Goal: Task Accomplishment & Management: Use online tool/utility

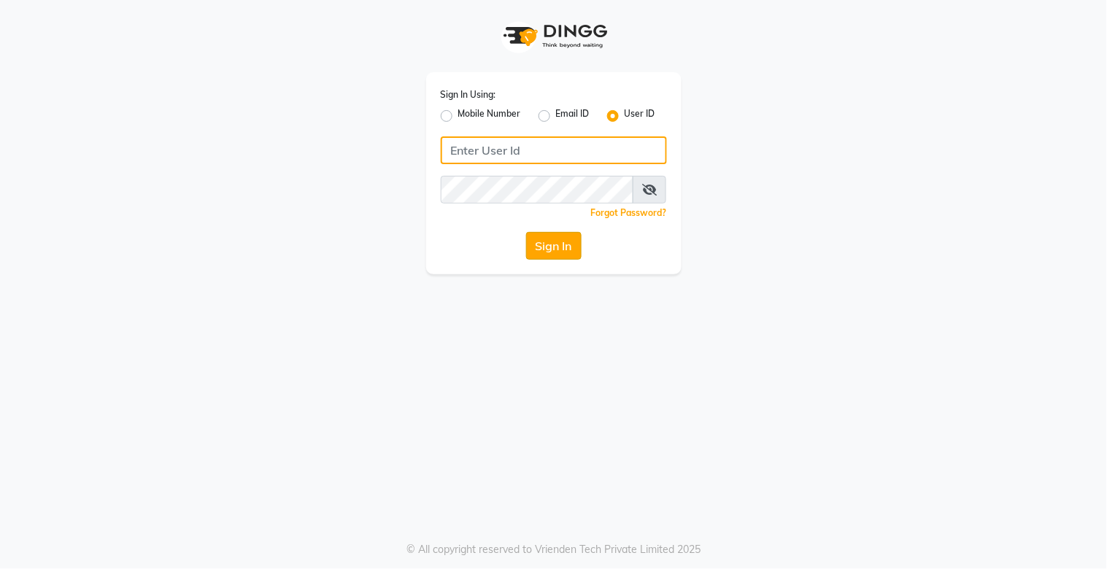
type input "kalpana@2022"
click at [559, 251] on button "Sign In" at bounding box center [553, 246] width 55 height 28
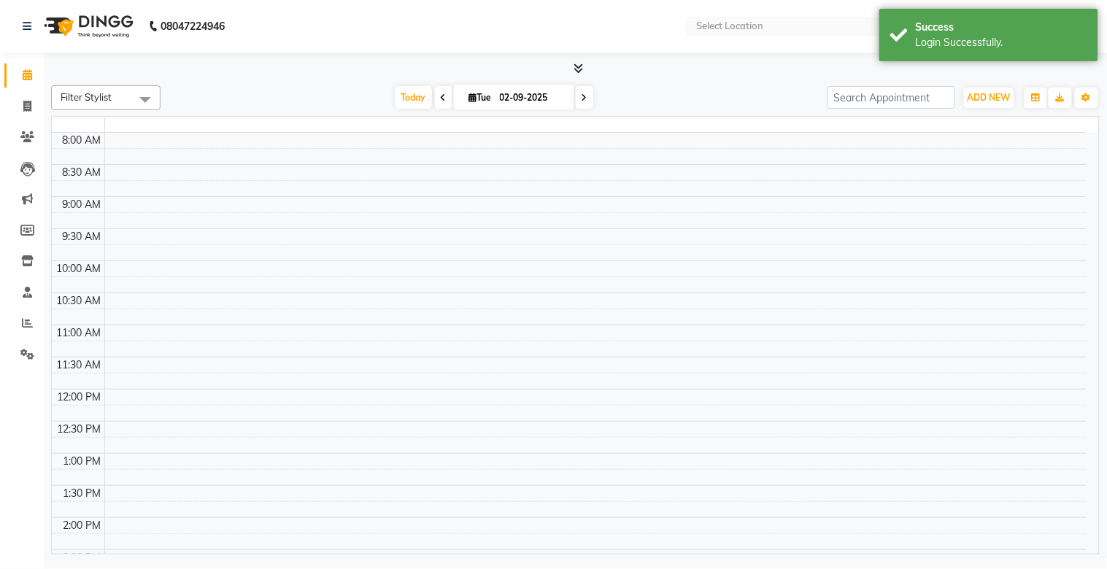
select select "en"
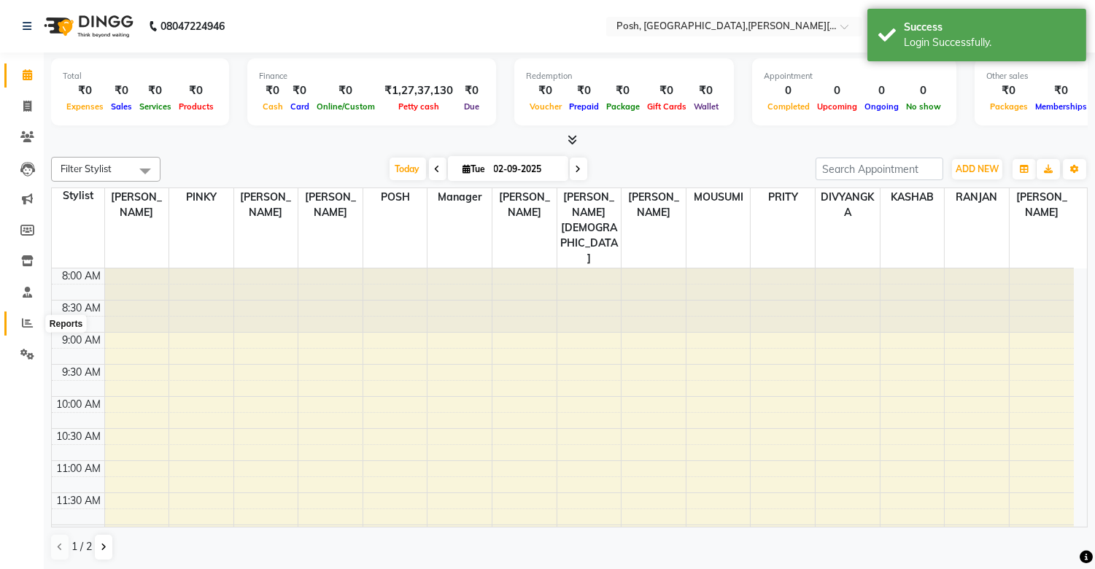
click at [31, 325] on icon at bounding box center [27, 322] width 11 height 11
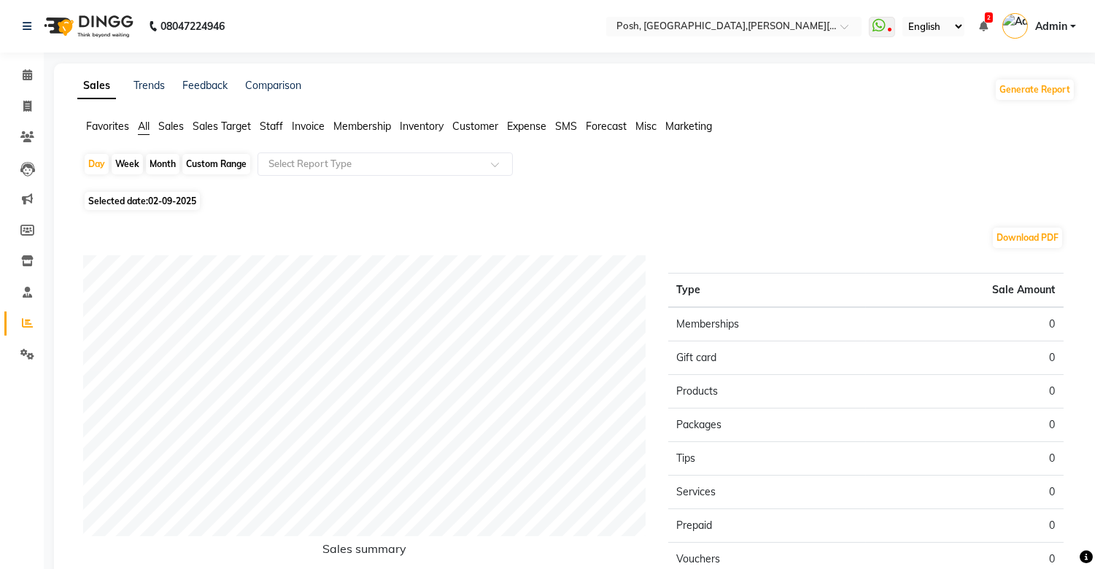
click at [276, 125] on span "Staff" at bounding box center [271, 126] width 23 height 13
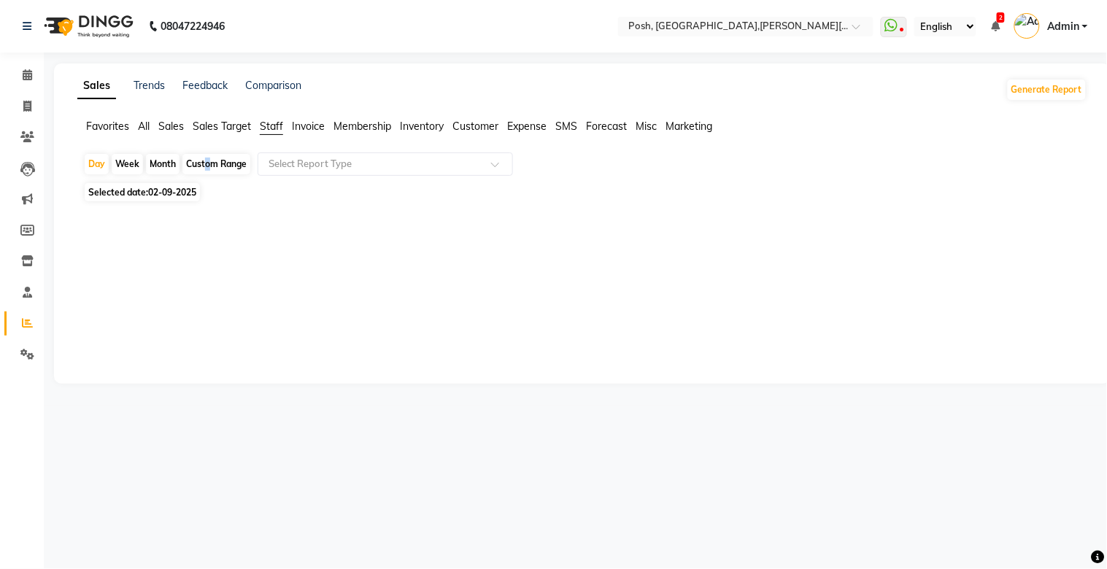
click at [203, 164] on div "Custom Range" at bounding box center [216, 164] width 68 height 20
select select "9"
select select "2025"
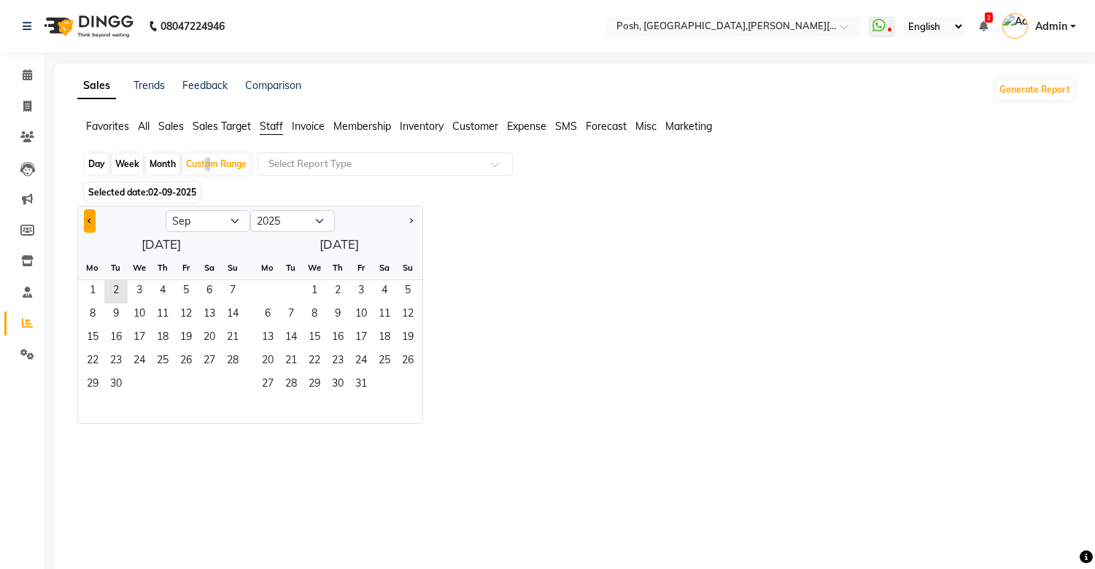
click at [86, 221] on button "Previous month" at bounding box center [90, 220] width 12 height 23
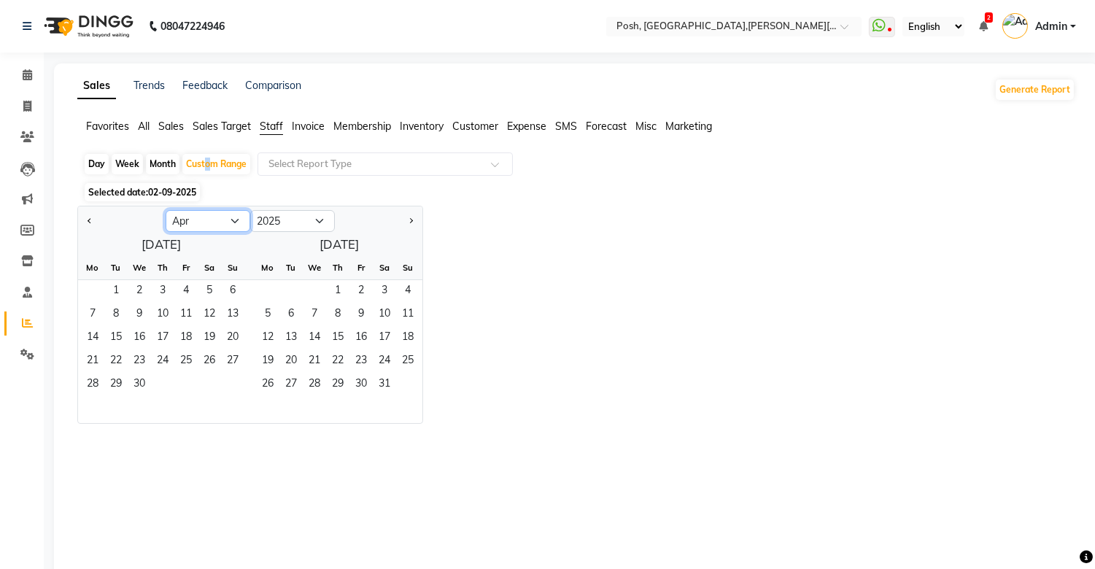
click at [229, 220] on select "Jan Feb Mar Apr May Jun [DATE] Aug Sep Oct Nov Dec" at bounding box center [208, 221] width 85 height 22
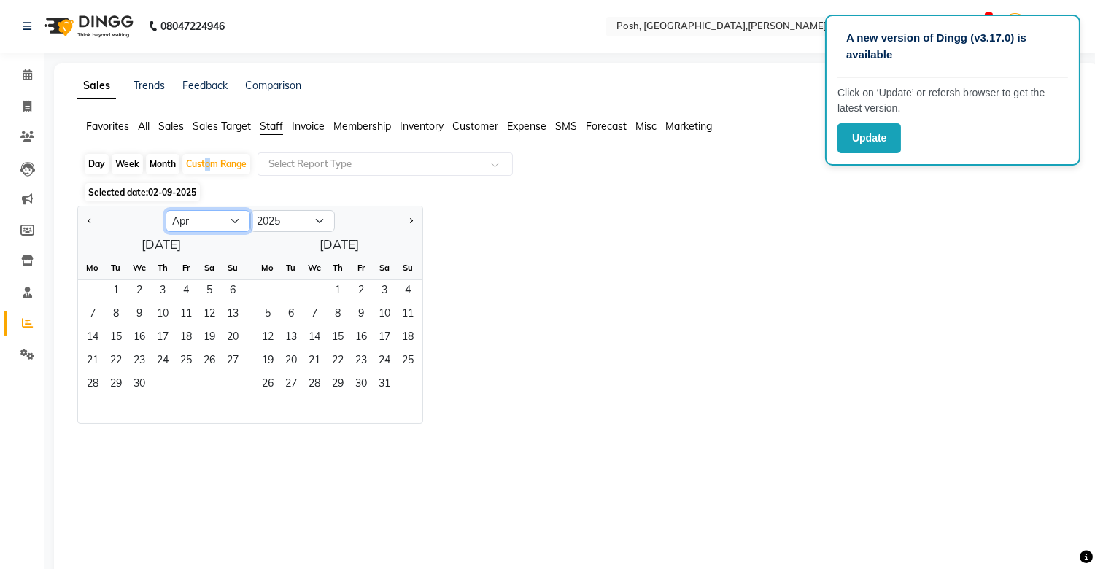
select select "9"
click at [166, 210] on select "Jan Feb Mar Apr May Jun [DATE] Aug Sep Oct Nov Dec" at bounding box center [208, 221] width 85 height 22
click at [318, 216] on select "2015 2016 2017 2018 2019 2020 2021 2022 2023 2024 2025 2026 2027 2028 2029 2030…" at bounding box center [292, 221] width 85 height 22
select select "2023"
click at [250, 210] on select "2015 2016 2017 2018 2019 2020 2021 2022 2023 2024 2025 2026 2027 2028 2029 2030…" at bounding box center [292, 221] width 85 height 22
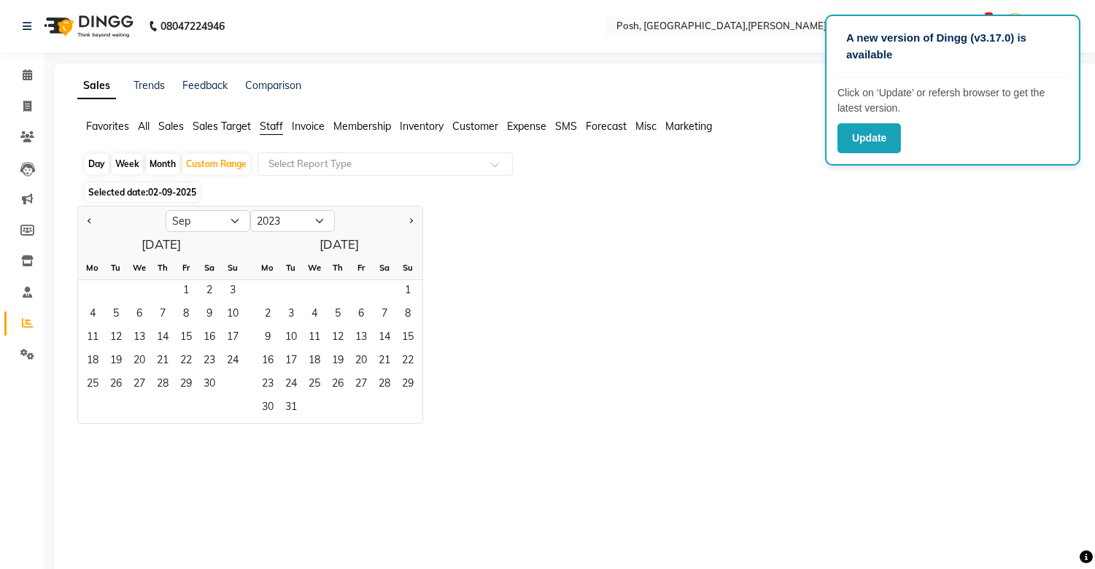
click at [333, 246] on div "[DATE] Mo Tu We Th Fr Sa Su 1 2 3 4 5 6 7 8 9 10 11 12 13 14 15 16 17 18 19 20 …" at bounding box center [250, 328] width 344 height 190
click at [360, 244] on div "[DATE] Mo Tu We Th Fr Sa Su 1 2 3 4 5 6 7 8 9 10 11 12 13 14 15 16 17 18 19 20 …" at bounding box center [250, 328] width 344 height 190
click at [318, 223] on select "2013 2014 2015 2016 2017 2018 2019 2020 2021 2022 2023 2024 2025 2026 2027 2028…" at bounding box center [292, 221] width 85 height 22
click at [166, 169] on div "Month" at bounding box center [163, 164] width 34 height 20
select select "9"
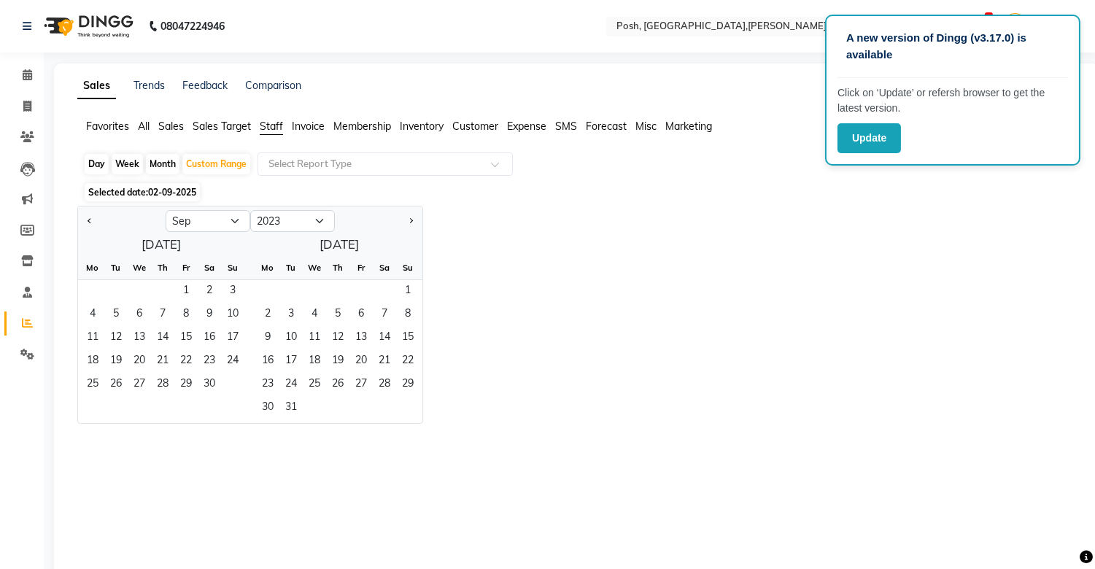
select select "2025"
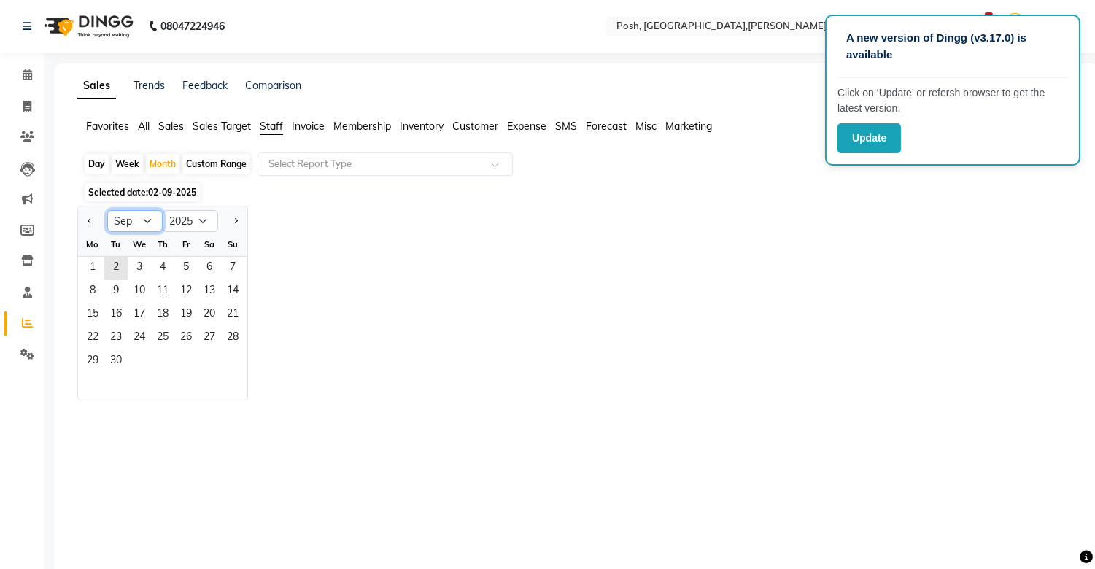
click at [142, 222] on select "Jan Feb Mar Apr May Jun [DATE] Aug Sep Oct Nov Dec" at bounding box center [134, 221] width 55 height 22
click at [107, 210] on select "Jan Feb Mar Apr May Jun [DATE] Aug Sep Oct Nov Dec" at bounding box center [134, 221] width 55 height 22
click at [201, 221] on select "2015 2016 2017 2018 2019 2020 2021 2022 2023 2024 2025 2026 2027 2028 2029 2030…" at bounding box center [190, 221] width 55 height 22
click at [309, 252] on div "Jan Feb Mar Apr May Jun [DATE] Aug Sep Oct Nov [DATE] 2016 2017 2018 2019 2020 …" at bounding box center [576, 303] width 998 height 195
click at [201, 163] on div "Custom Range" at bounding box center [216, 164] width 68 height 20
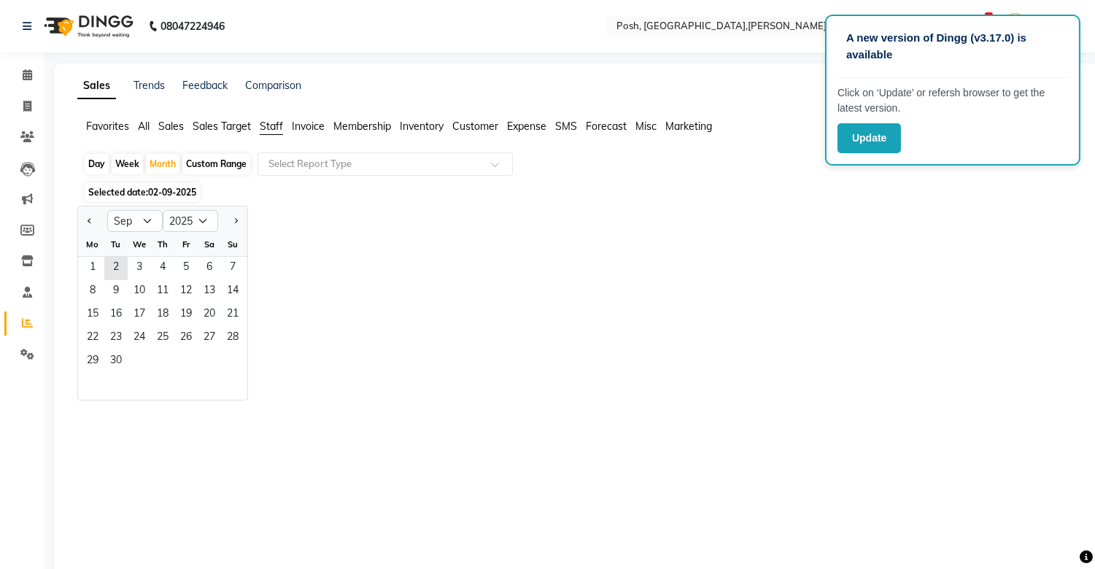
select select "9"
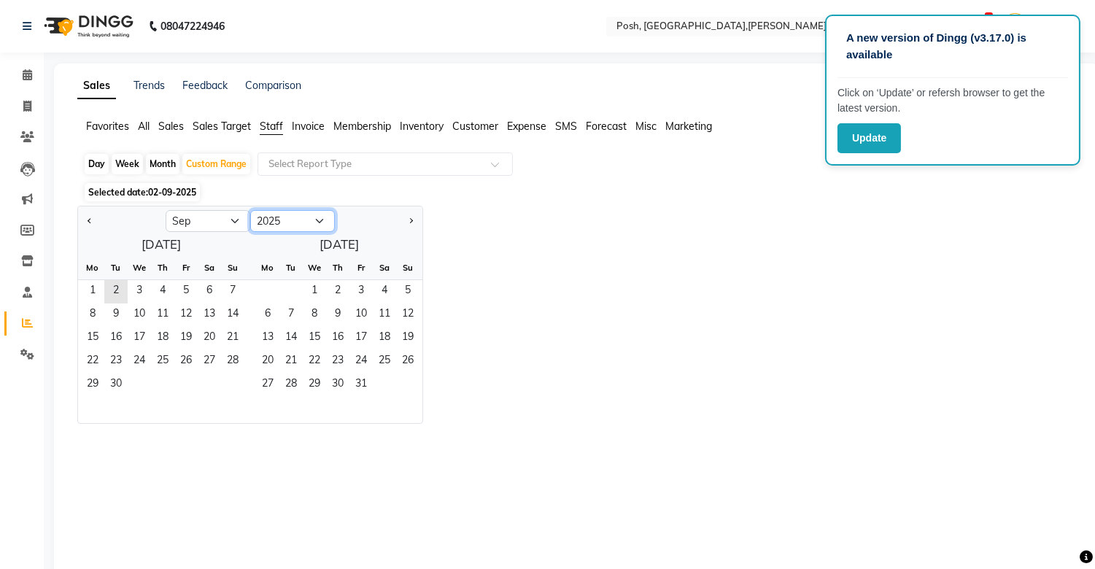
click at [322, 225] on select "2015 2016 2017 2018 2019 2020 2021 2022 2023 2024 2025 2026 2027 2028 2029 2030…" at bounding box center [292, 221] width 85 height 22
select select "2023"
click at [250, 210] on select "2015 2016 2017 2018 2019 2020 2021 2022 2023 2024 2025 2026 2027 2028 2029 2030…" at bounding box center [292, 221] width 85 height 22
click at [175, 222] on select "Jan Feb Mar Apr May Jun [DATE] Aug Sep Oct Nov Dec" at bounding box center [208, 221] width 85 height 22
click at [166, 210] on select "Jan Feb Mar Apr May Jun [DATE] Aug Sep Oct Nov Dec" at bounding box center [208, 221] width 85 height 22
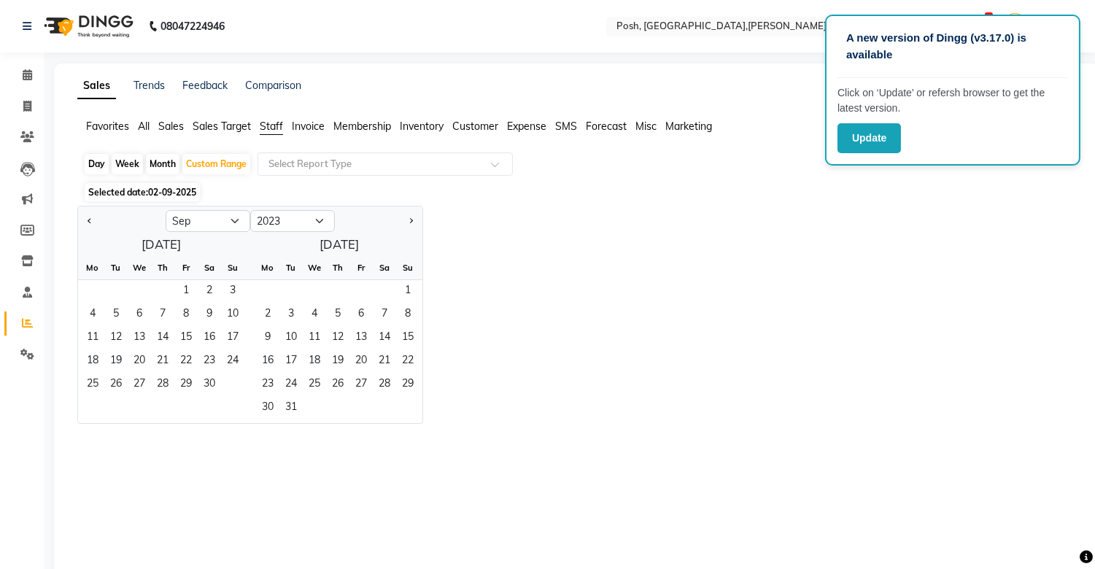
click at [204, 245] on div "[DATE] Mo Tu We Th Fr Sa Su 1 2 3 4 5 6 7 8 9 10 11 12 13 14 15 16 17 18 19 20 …" at bounding box center [250, 328] width 344 height 190
click at [177, 293] on span "1" at bounding box center [185, 291] width 23 height 23
click at [292, 416] on span "31" at bounding box center [290, 408] width 23 height 23
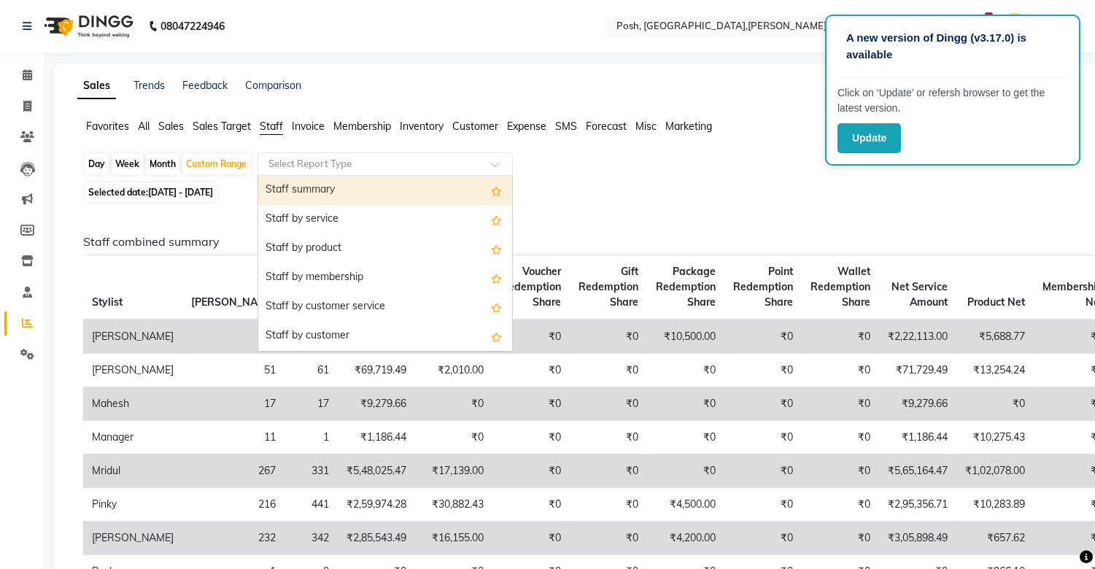
click at [489, 169] on div at bounding box center [385, 164] width 254 height 15
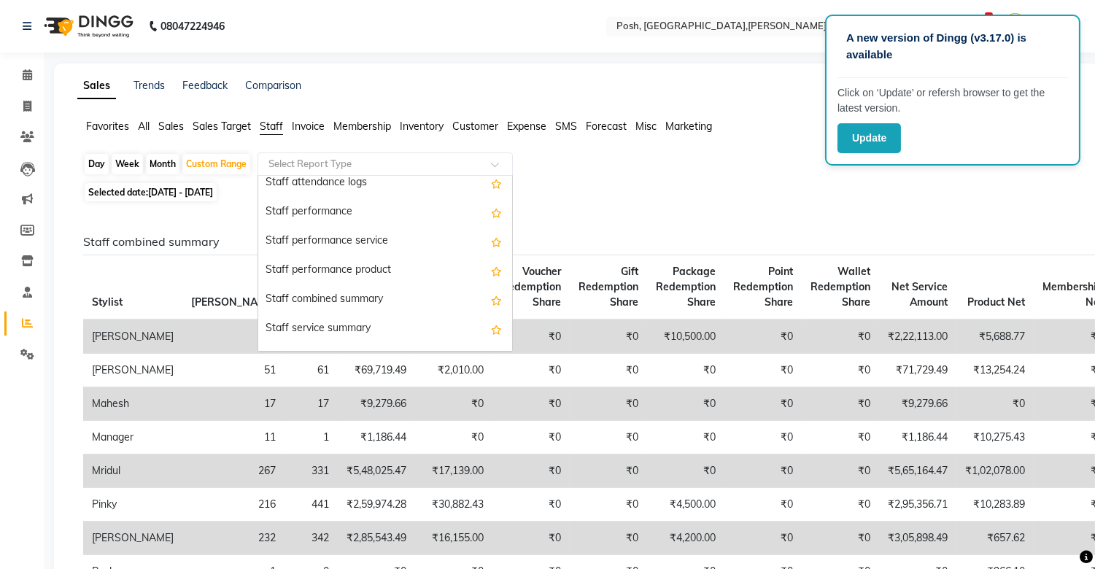
scroll to position [227, 0]
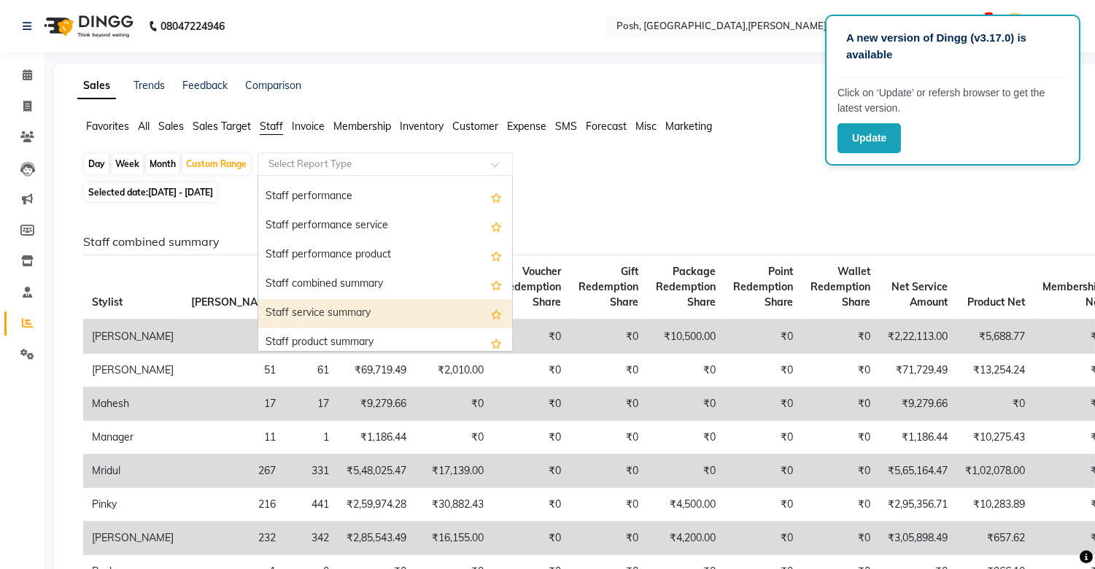
click at [350, 316] on div "Staff service summary" at bounding box center [385, 313] width 254 height 29
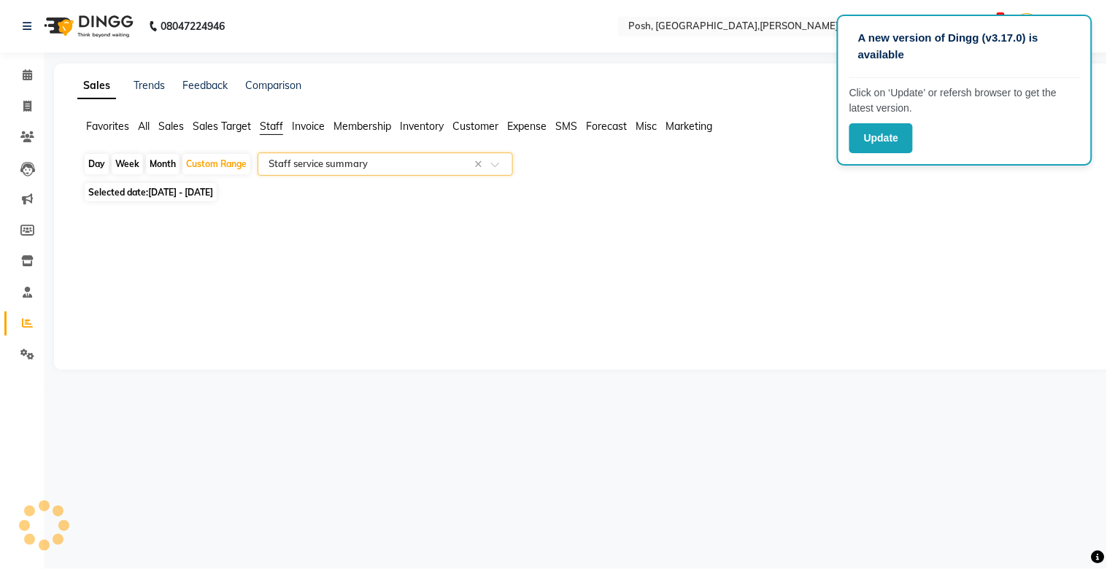
select select "filtered_report"
select select "csv"
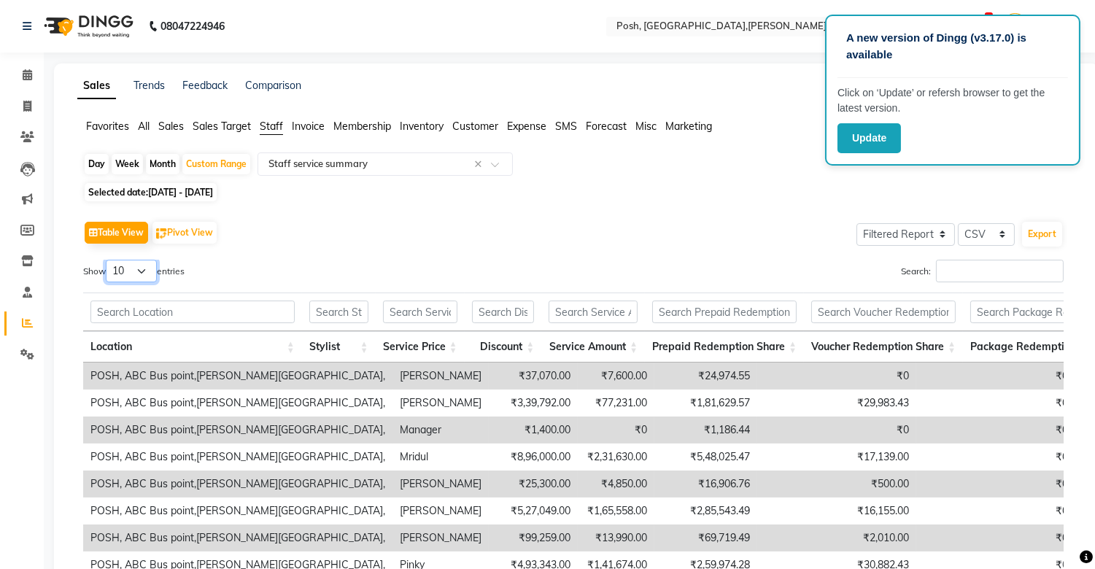
click at [148, 273] on select "10 25 50 100" at bounding box center [131, 271] width 51 height 23
select select "100"
click at [108, 260] on select "10 25 50 100" at bounding box center [131, 271] width 51 height 23
click at [961, 275] on input "Search:" at bounding box center [1000, 271] width 128 height 23
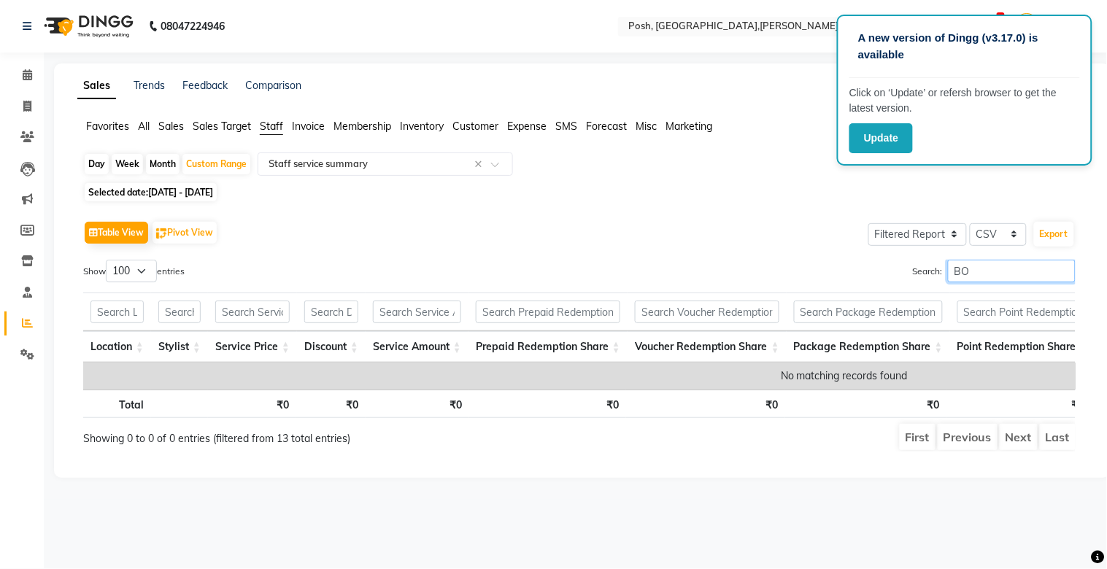
type input "B"
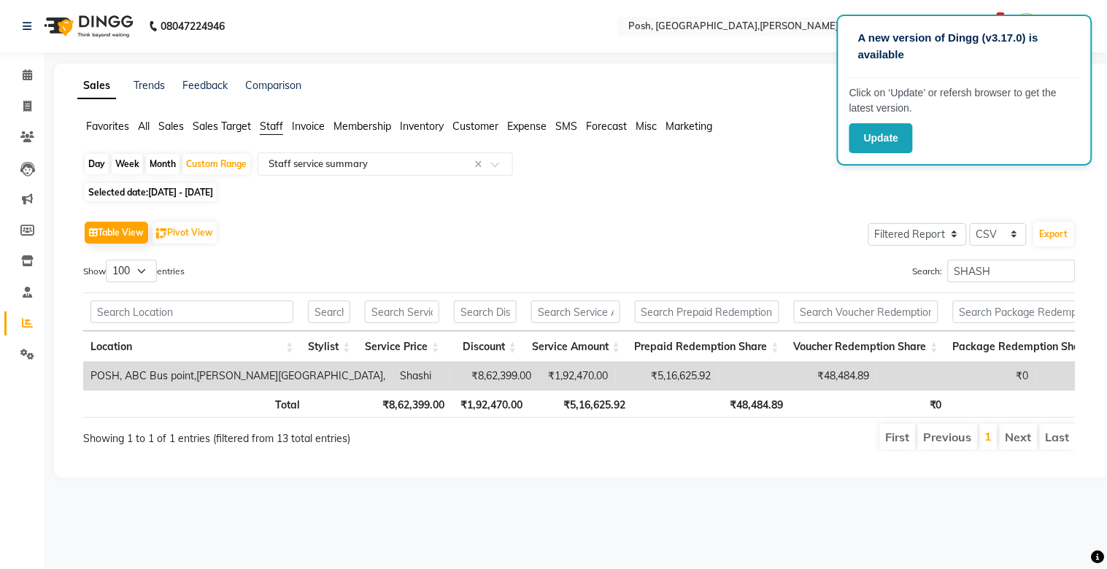
click at [811, 269] on div "Search: SHASH" at bounding box center [832, 274] width 485 height 28
click at [984, 270] on input "SHASH" at bounding box center [1012, 271] width 128 height 23
type input "S"
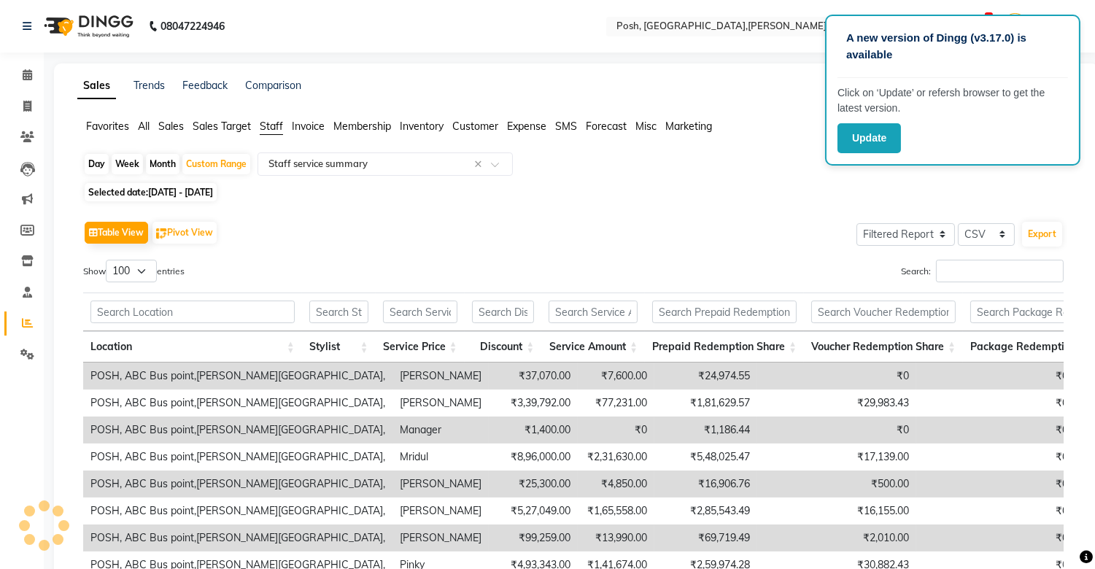
click at [398, 212] on div "Table View Pivot View Select Full Report Filtered Report Select CSV PDF Export …" at bounding box center [574, 467] width 1004 height 522
click at [878, 146] on button "Update" at bounding box center [869, 138] width 63 height 30
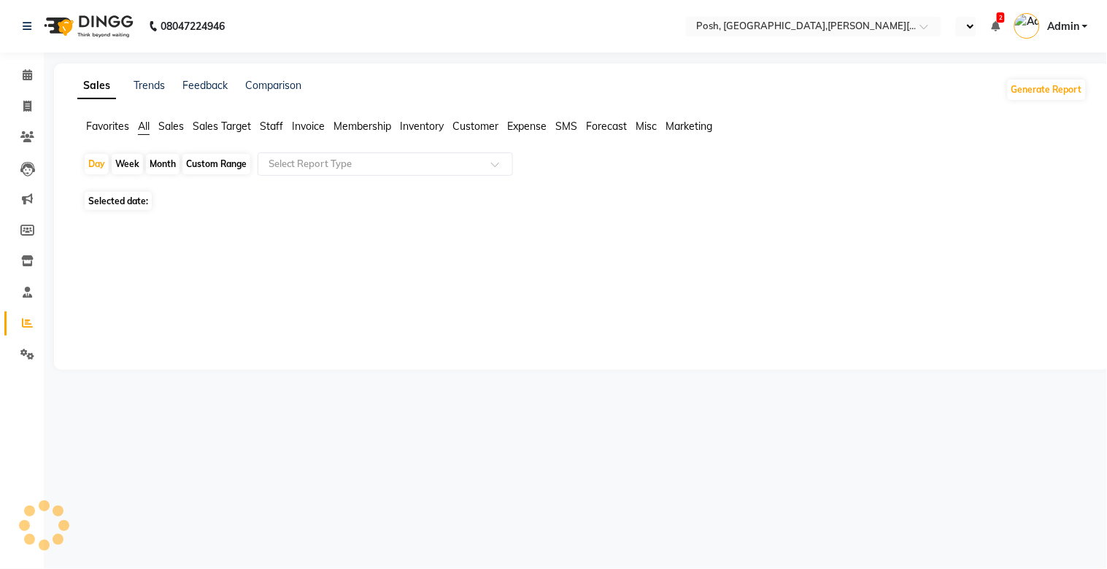
select select "en"
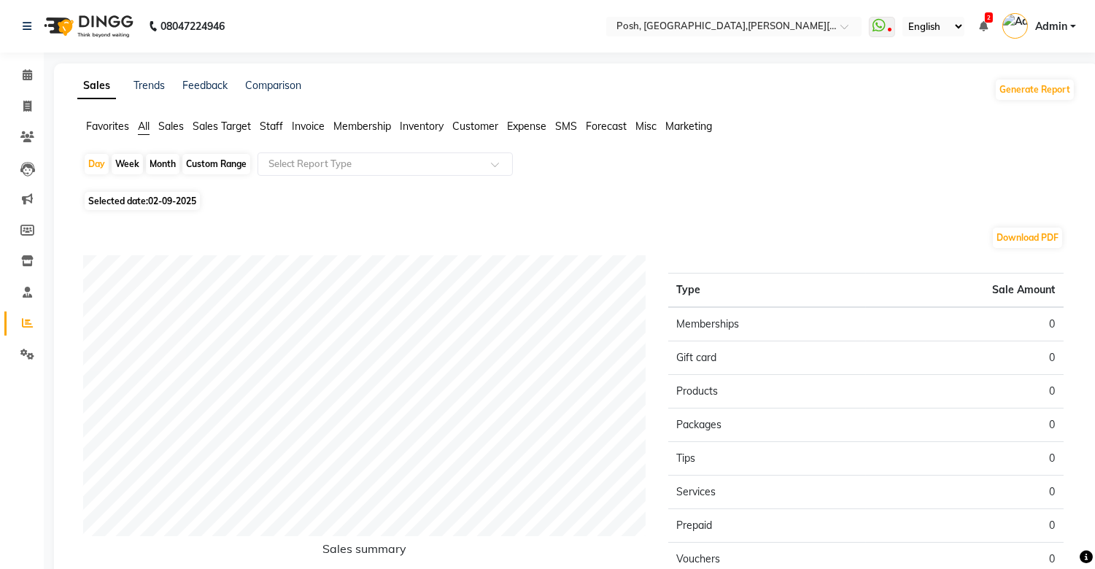
click at [278, 128] on span "Staff" at bounding box center [271, 126] width 23 height 13
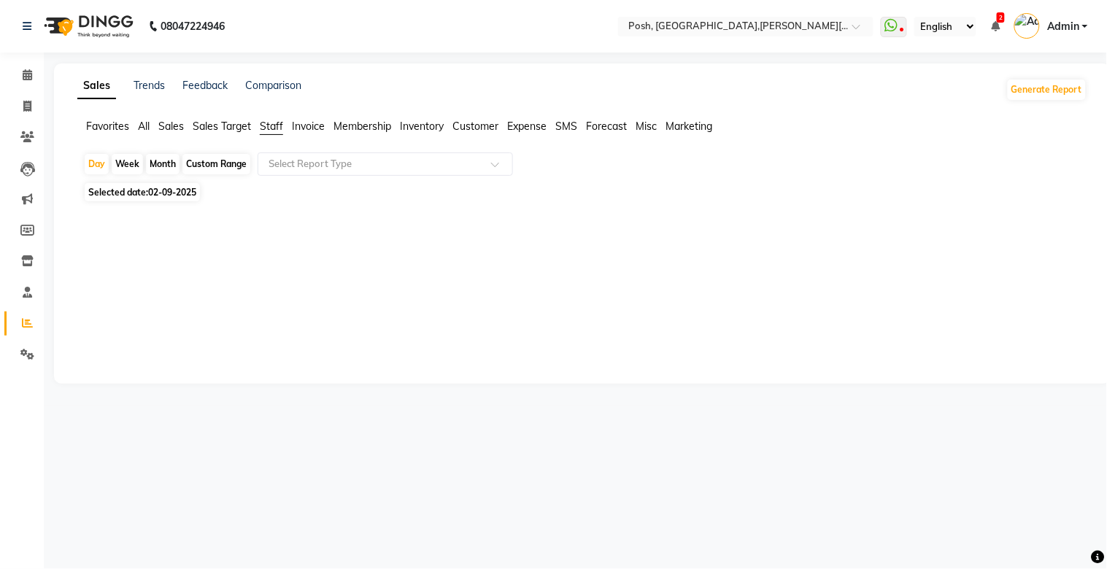
click at [200, 168] on div "Custom Range" at bounding box center [216, 164] width 68 height 20
select select "9"
select select "2025"
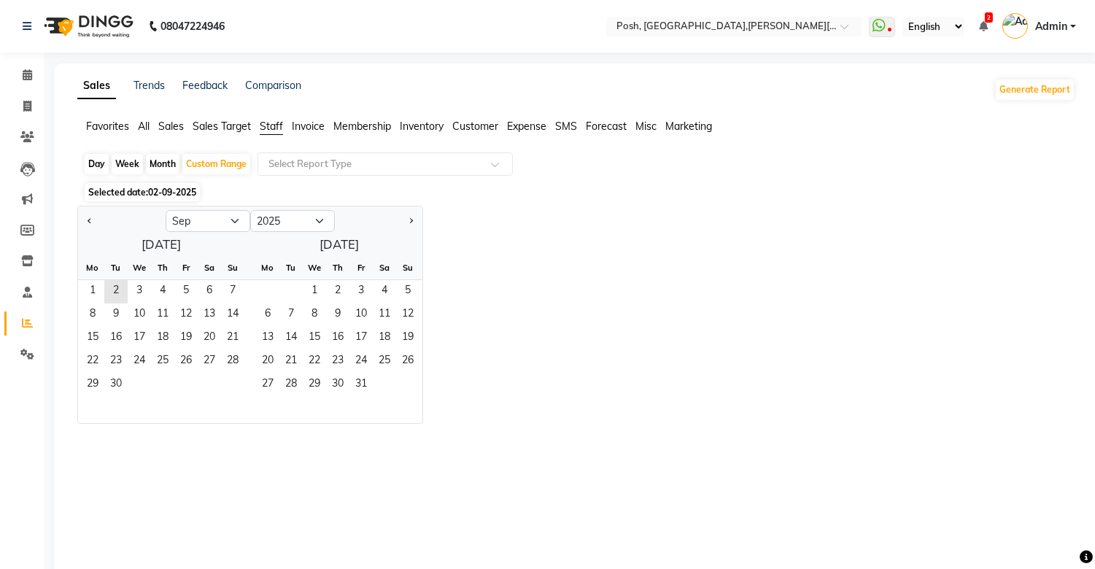
click at [158, 163] on div "Month" at bounding box center [163, 164] width 34 height 20
select select "9"
select select "2025"
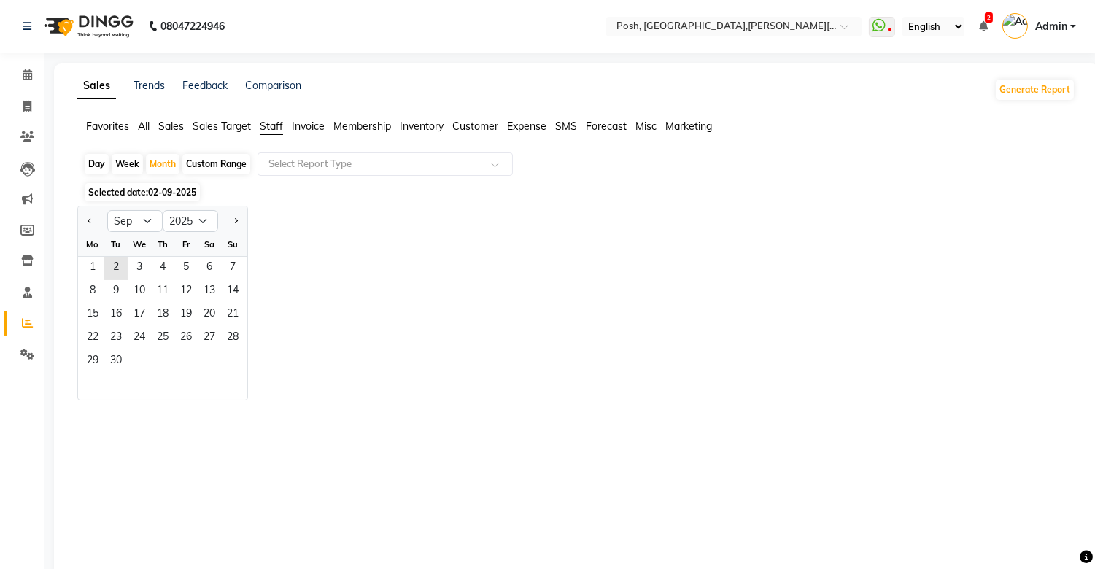
click at [227, 168] on div "Custom Range" at bounding box center [216, 164] width 68 height 20
select select "9"
select select "2025"
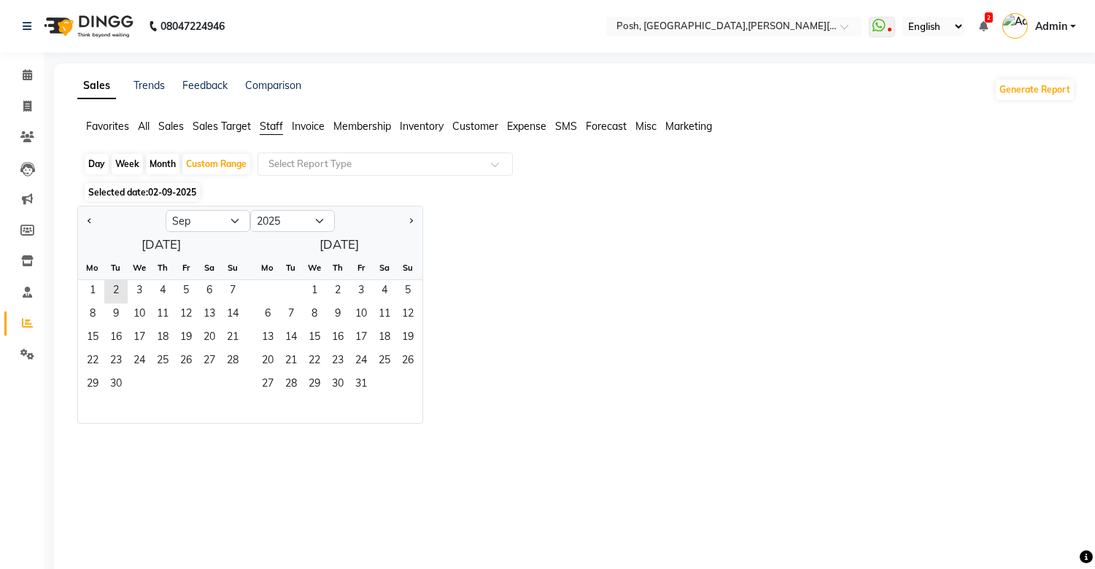
click at [142, 196] on span "Selected date: 02-09-2025" at bounding box center [142, 192] width 115 height 18
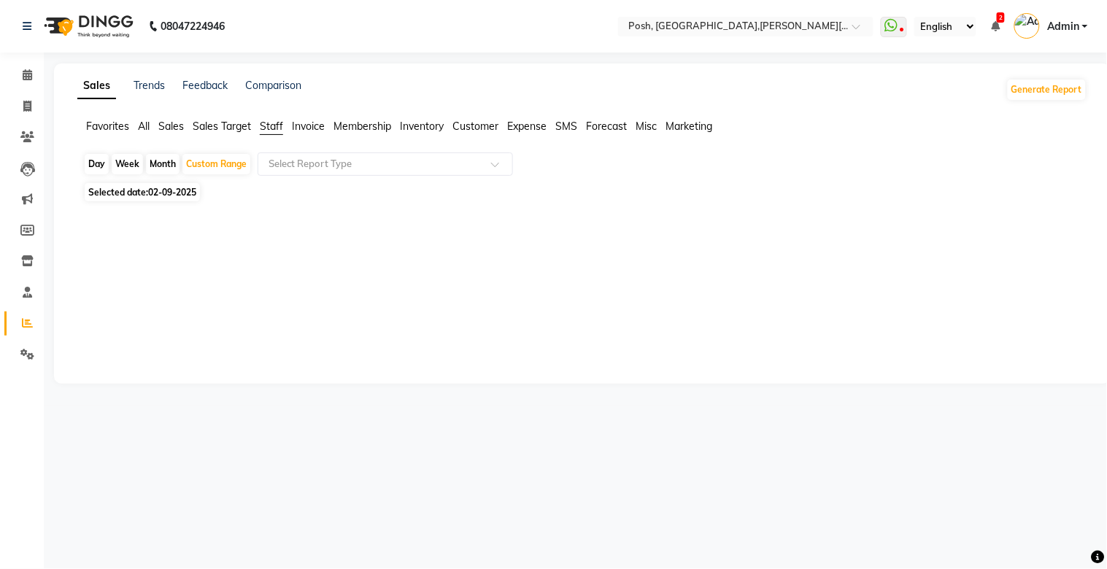
click at [170, 192] on span "02-09-2025" at bounding box center [172, 192] width 48 height 11
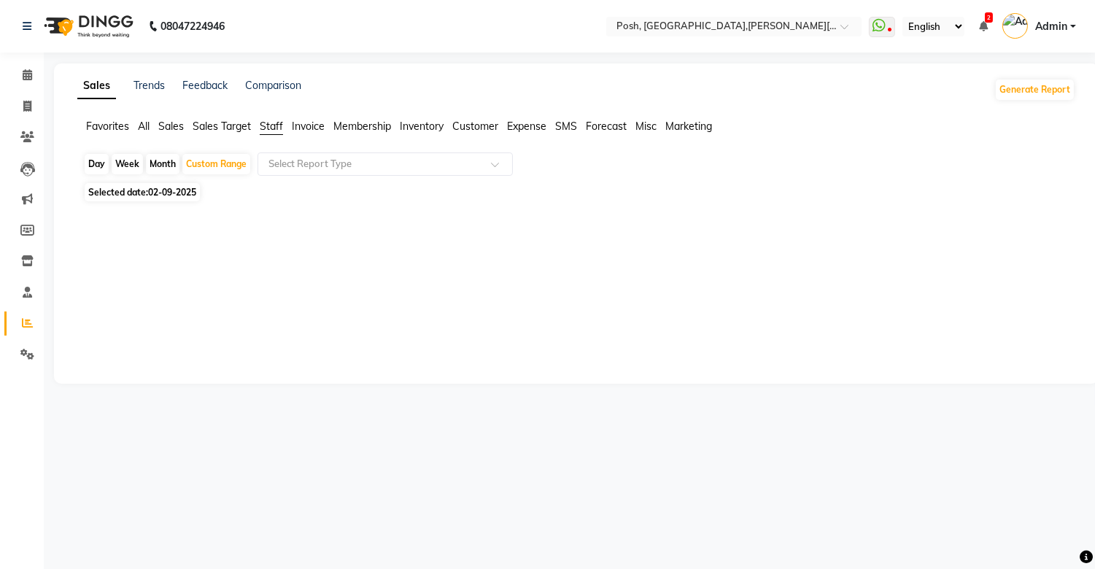
select select "9"
select select "2025"
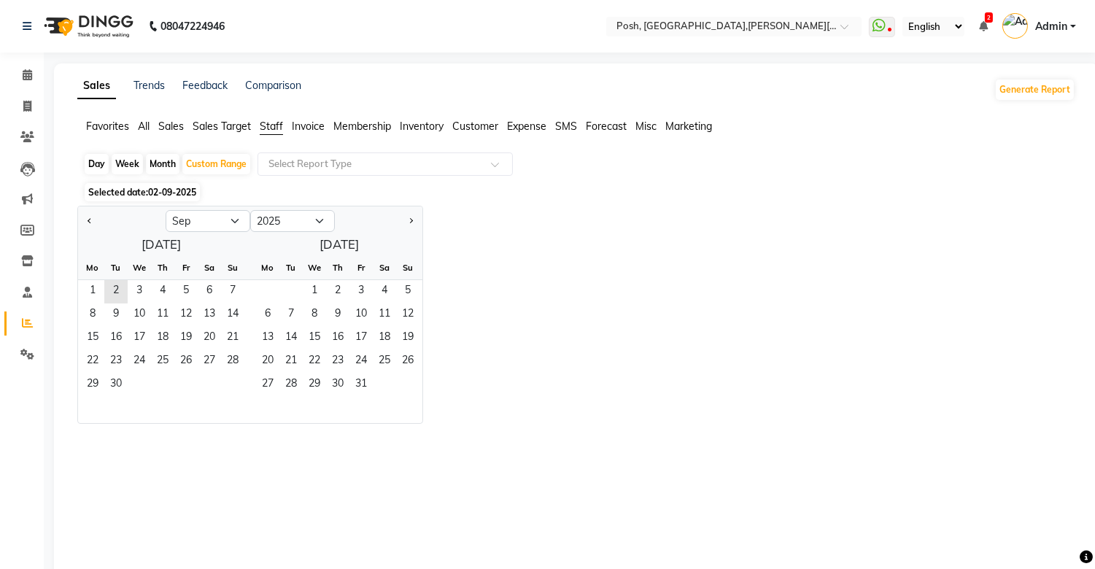
click at [143, 193] on span "Selected date: 02-09-2025" at bounding box center [142, 192] width 115 height 18
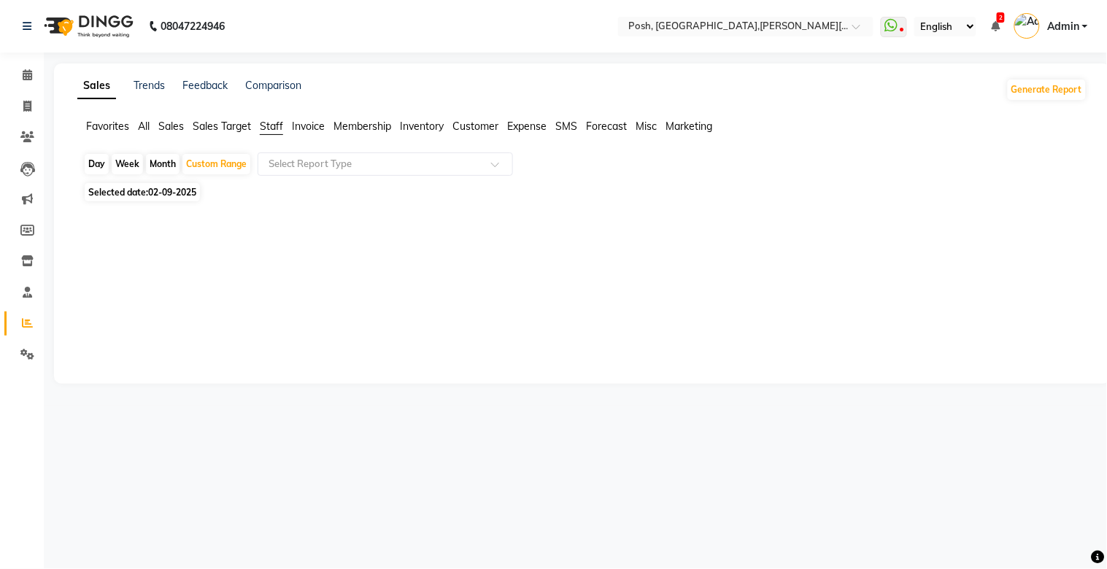
click at [191, 191] on span "02-09-2025" at bounding box center [172, 192] width 48 height 11
select select "9"
select select "2025"
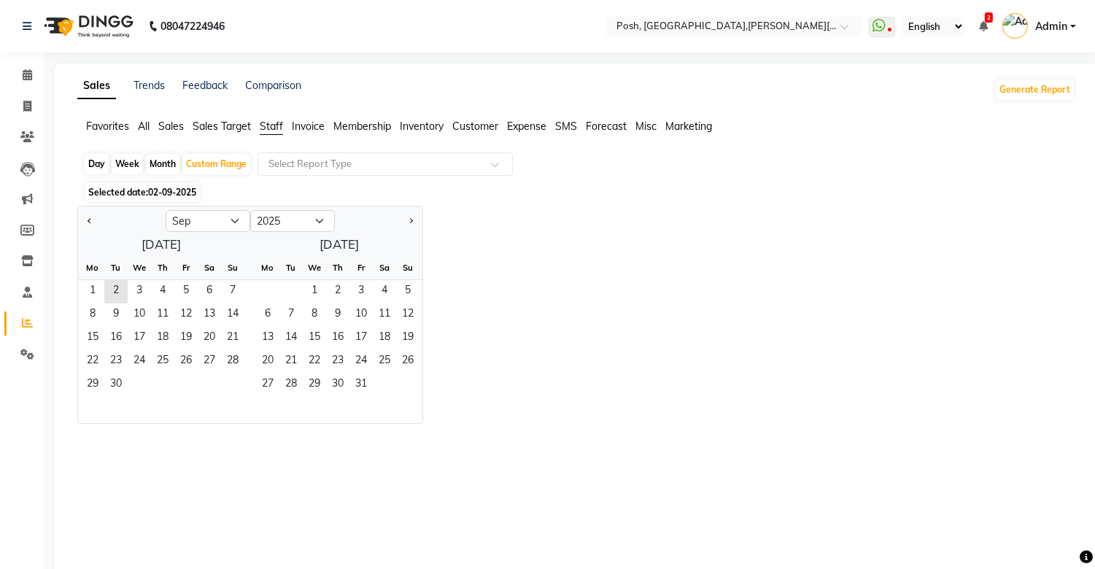
click at [192, 191] on span "02-09-2025" at bounding box center [172, 192] width 48 height 11
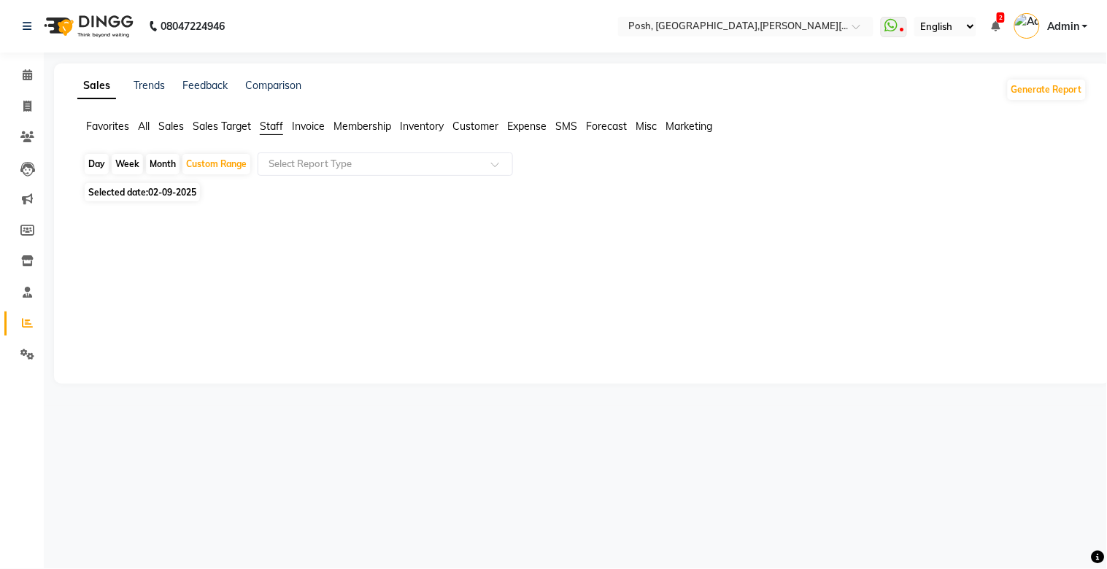
click at [192, 191] on span "02-09-2025" at bounding box center [172, 192] width 48 height 11
select select "9"
select select "2025"
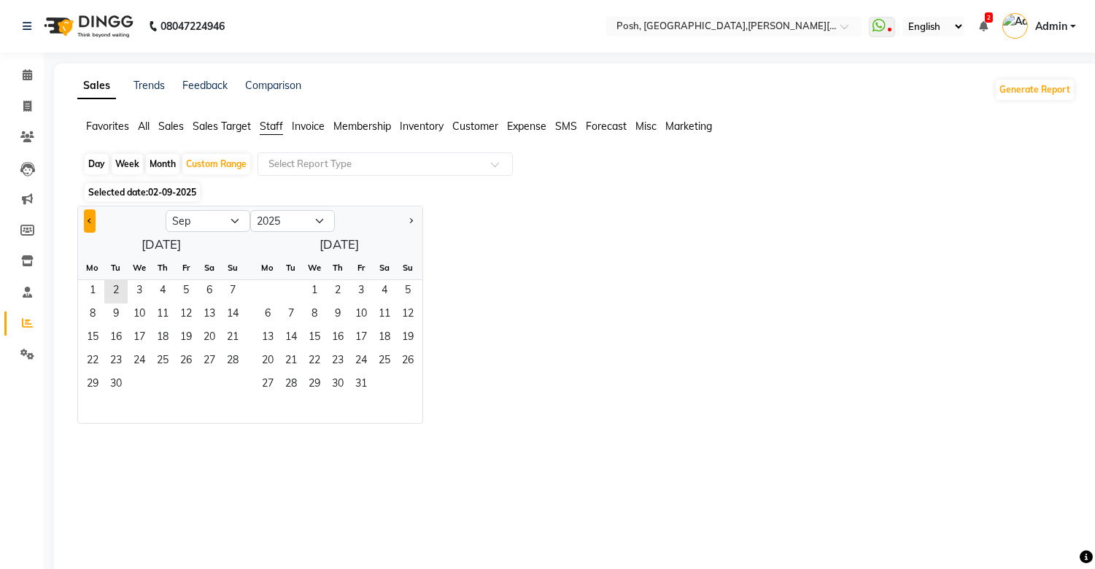
click at [90, 223] on span "Previous month" at bounding box center [90, 220] width 5 height 5
click at [90, 222] on span "Previous month" at bounding box center [90, 220] width 5 height 5
click at [90, 221] on span "Previous month" at bounding box center [90, 220] width 5 height 5
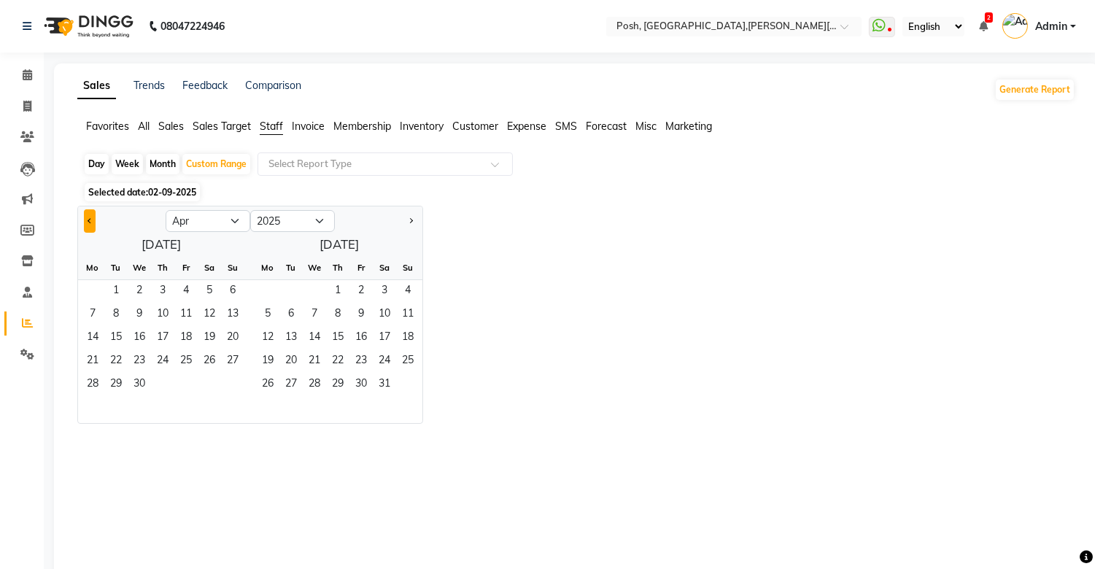
click at [90, 221] on span "Previous month" at bounding box center [90, 220] width 5 height 5
select select "12"
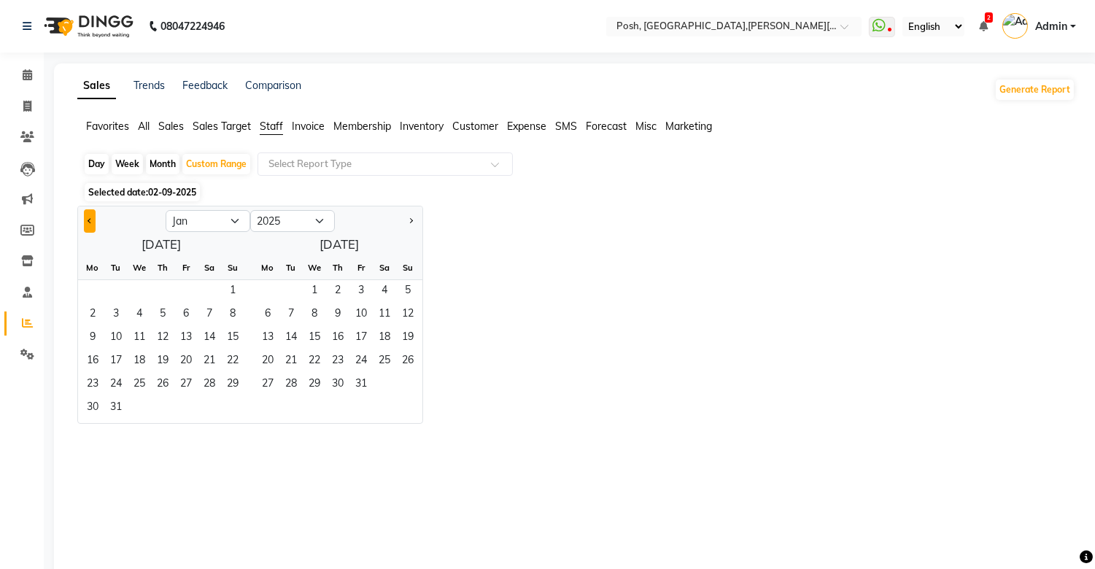
select select "2024"
click at [90, 221] on span "Previous month" at bounding box center [90, 220] width 5 height 5
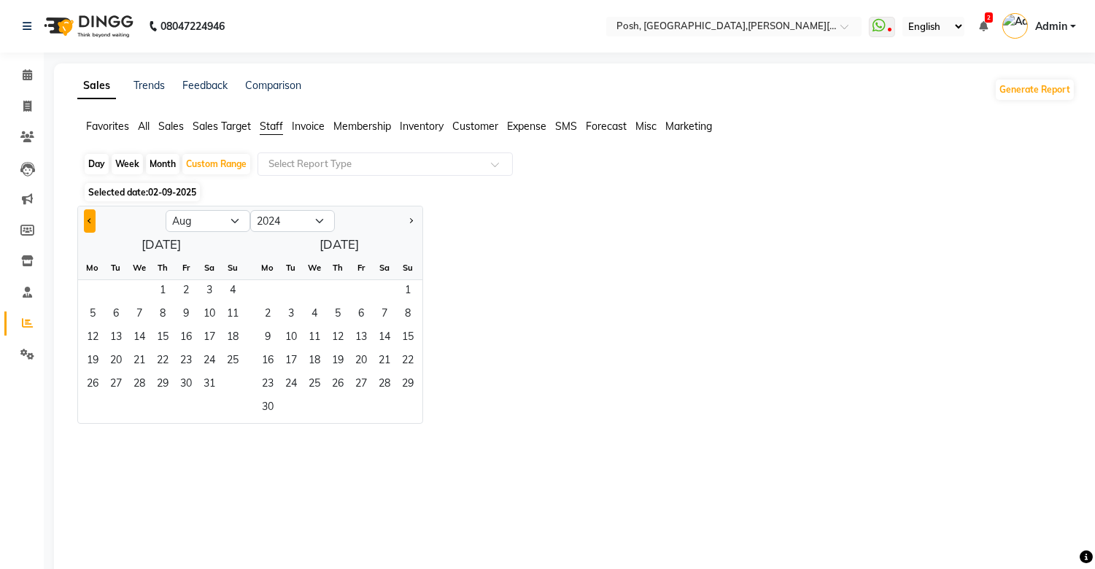
click at [90, 221] on span "Previous month" at bounding box center [90, 220] width 5 height 5
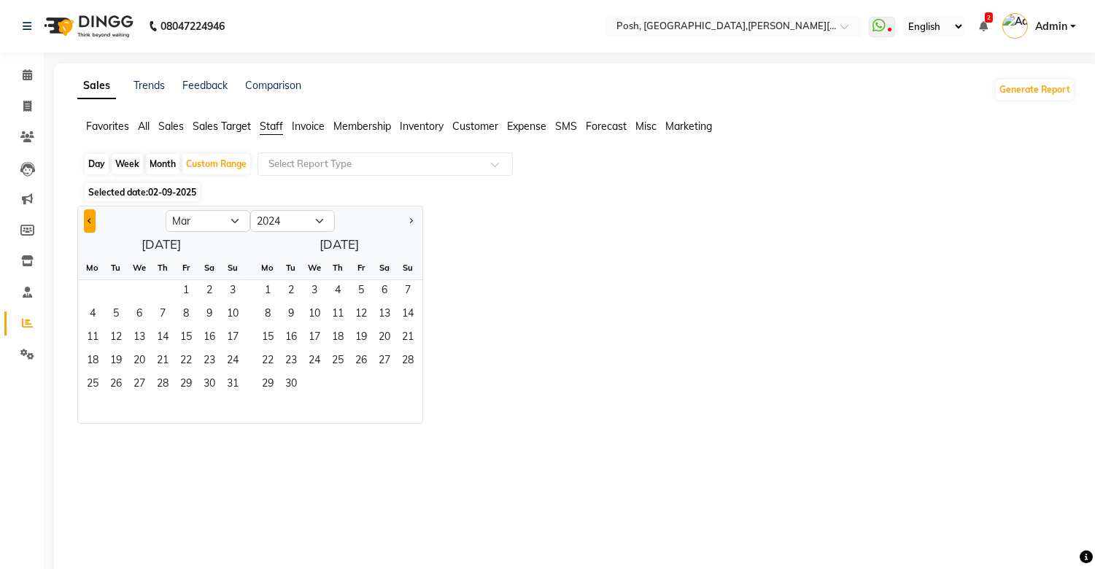
click at [90, 221] on span "Previous month" at bounding box center [90, 220] width 5 height 5
select select "12"
select select "2023"
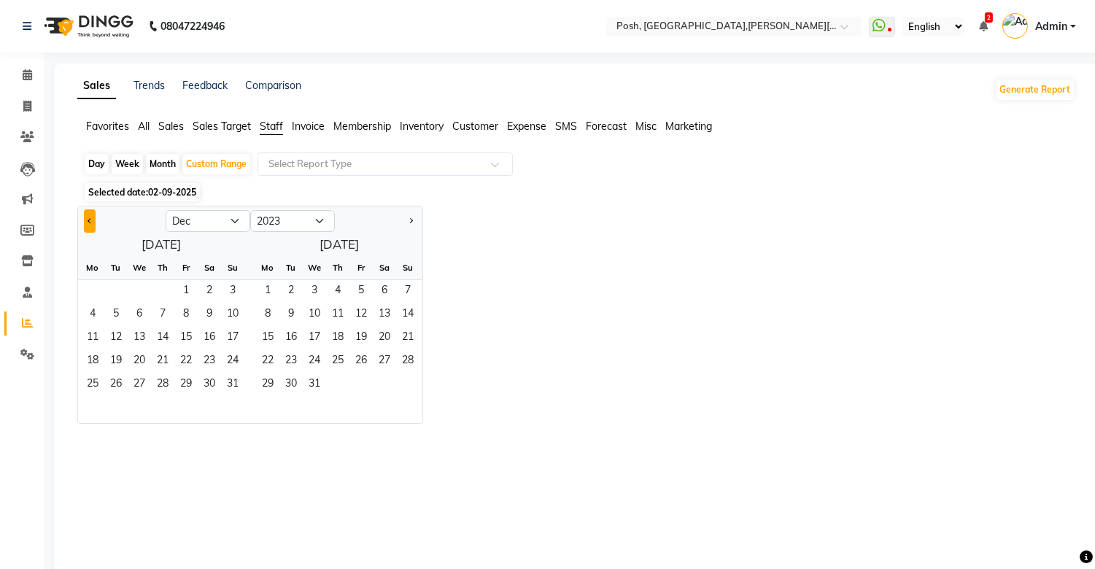
click at [90, 221] on span "Previous month" at bounding box center [90, 220] width 5 height 5
click at [91, 221] on span "Previous month" at bounding box center [90, 220] width 5 height 5
select select "9"
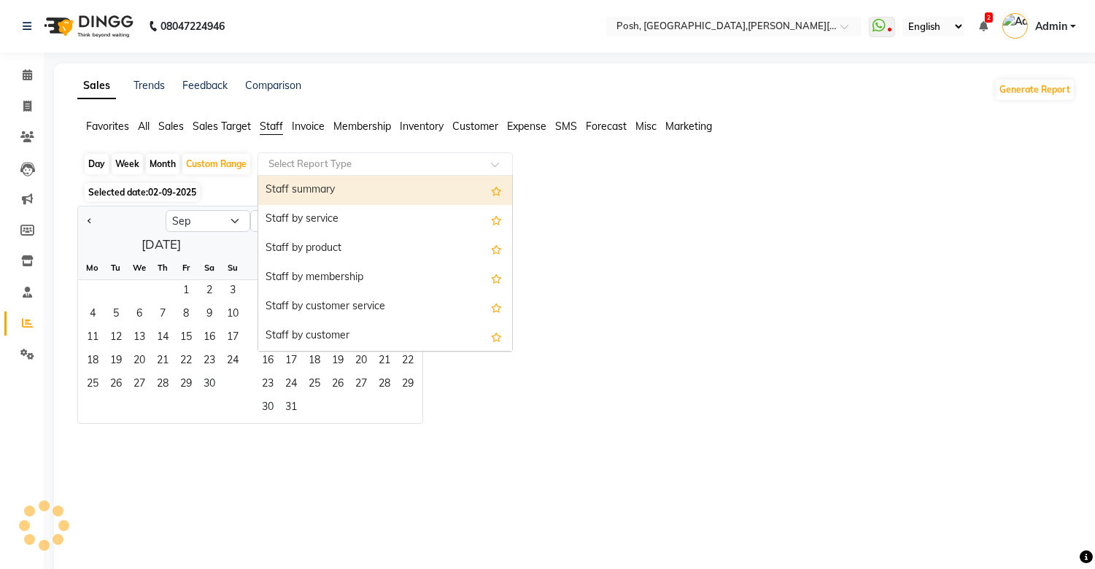
click at [492, 163] on span at bounding box center [500, 168] width 18 height 15
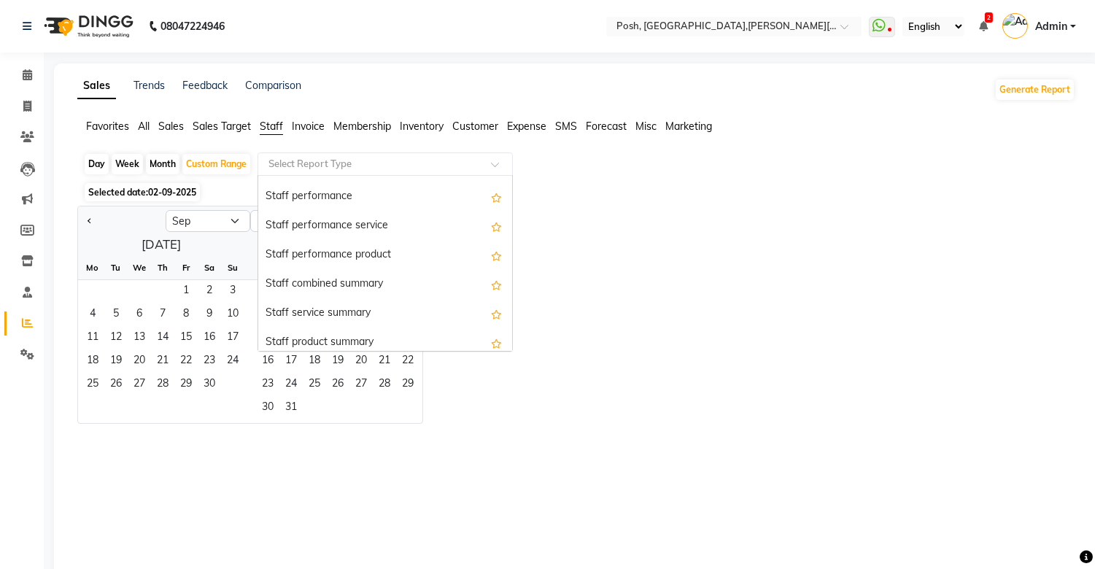
scroll to position [259, 0]
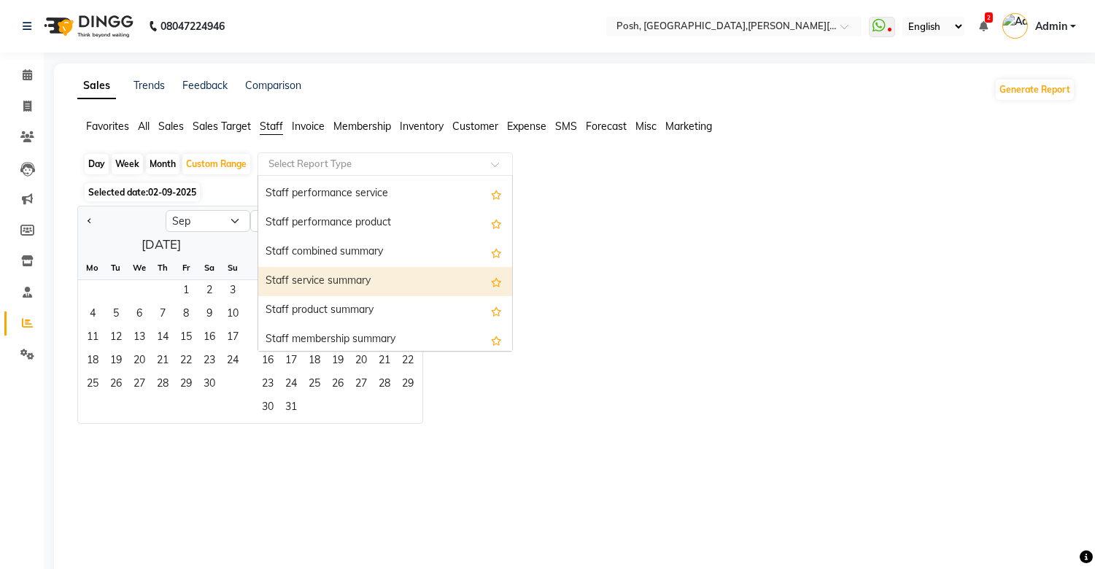
click at [341, 286] on div "Staff service summary" at bounding box center [385, 281] width 254 height 29
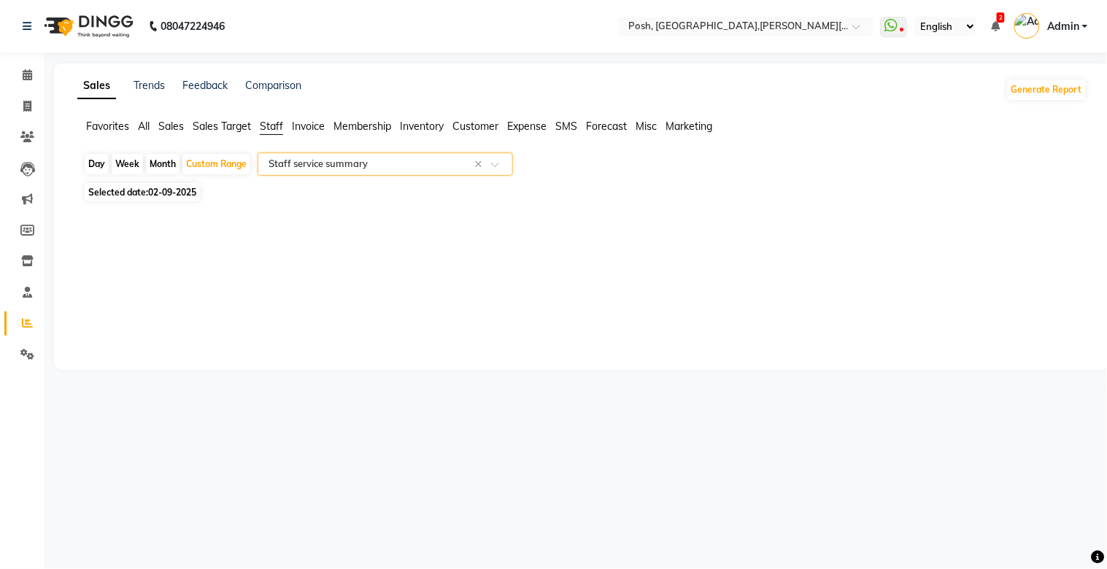
click at [161, 163] on div "Month" at bounding box center [163, 164] width 34 height 20
select select "9"
select select "2025"
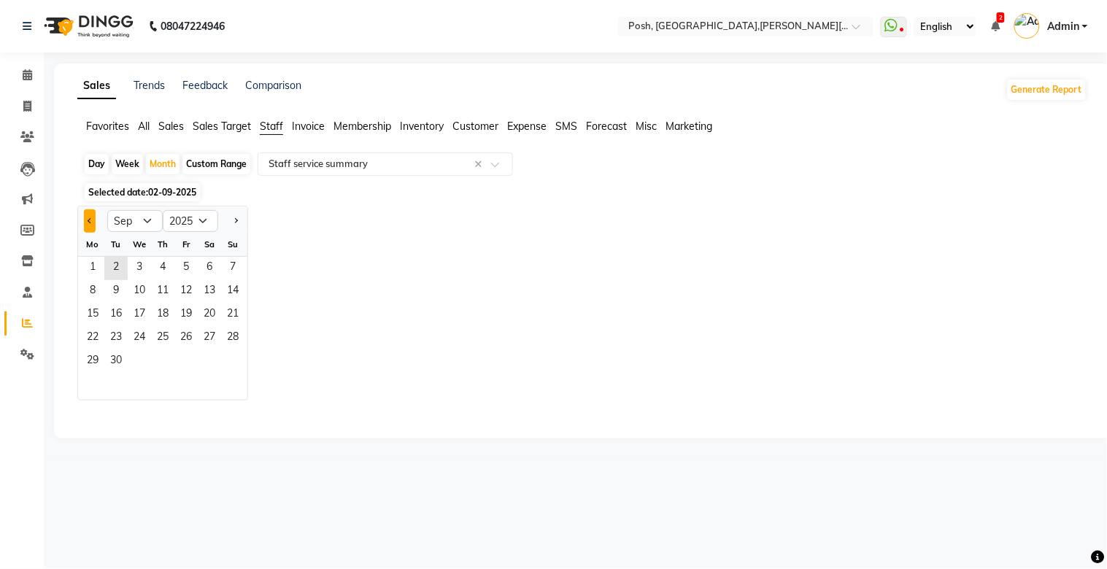
click at [84, 221] on button "Previous month" at bounding box center [90, 220] width 12 height 23
click at [148, 221] on select "Jan Feb Mar Apr May Jun [DATE] Aug Sep Oct Nov Dec" at bounding box center [134, 221] width 55 height 22
select select "9"
click at [107, 210] on select "Jan Feb Mar Apr May Jun [DATE] Aug Sep Oct Nov Dec" at bounding box center [134, 221] width 55 height 22
click at [203, 220] on select "2015 2016 2017 2018 2019 2020 2021 2022 2023 2024 2025 2026 2027 2028 2029 2030…" at bounding box center [190, 221] width 55 height 22
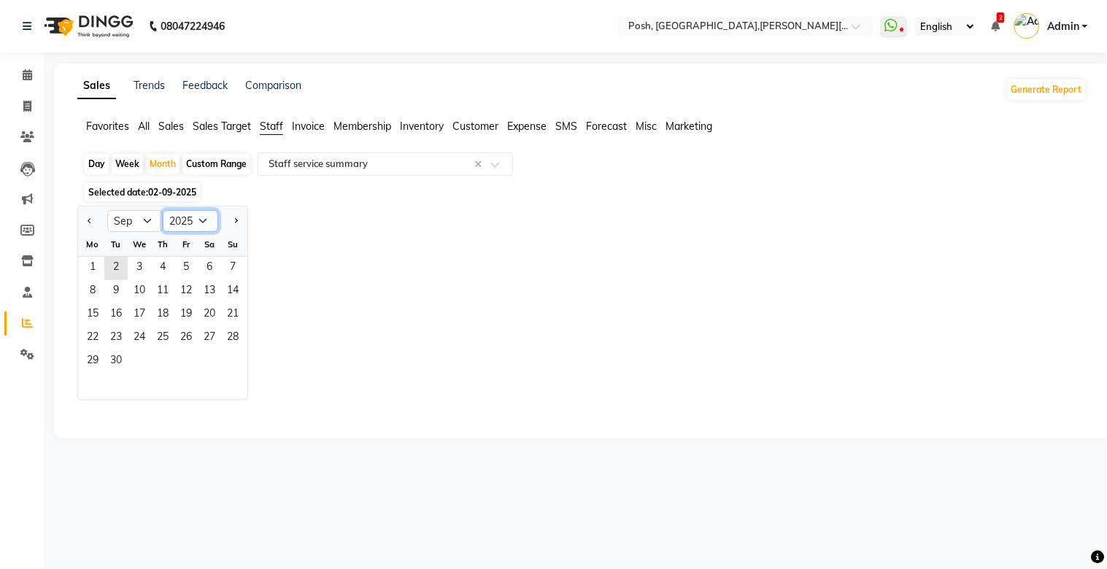
select select "2023"
click at [163, 210] on select "2015 2016 2017 2018 2019 2020 2021 2022 2023 2024 2025 2026 2027 2028 2029 2030…" at bounding box center [190, 221] width 55 height 22
click at [207, 223] on select "2013 2014 2015 2016 2017 2018 2019 2020 2021 2022 2023 2024 2025 2026 2027 2028…" at bounding box center [190, 221] width 55 height 22
click at [322, 307] on div "Jan Feb Mar Apr May Jun Jul Aug Sep Oct Nov Dec 2013 2014 2015 2016 2017 2018 2…" at bounding box center [582, 303] width 1010 height 195
click at [223, 166] on div "Custom Range" at bounding box center [216, 164] width 68 height 20
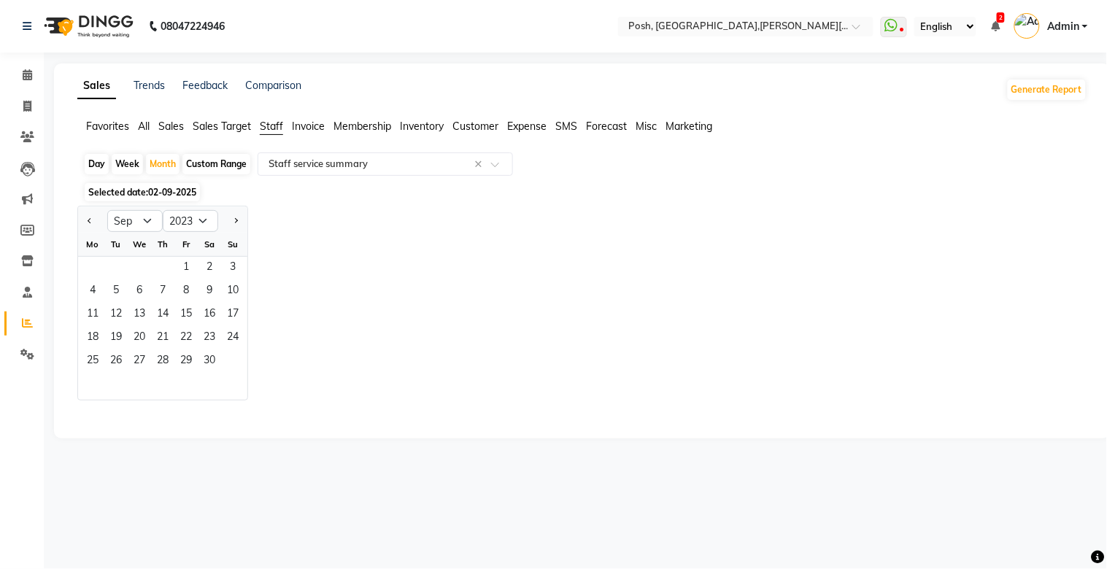
select select "9"
select select "2025"
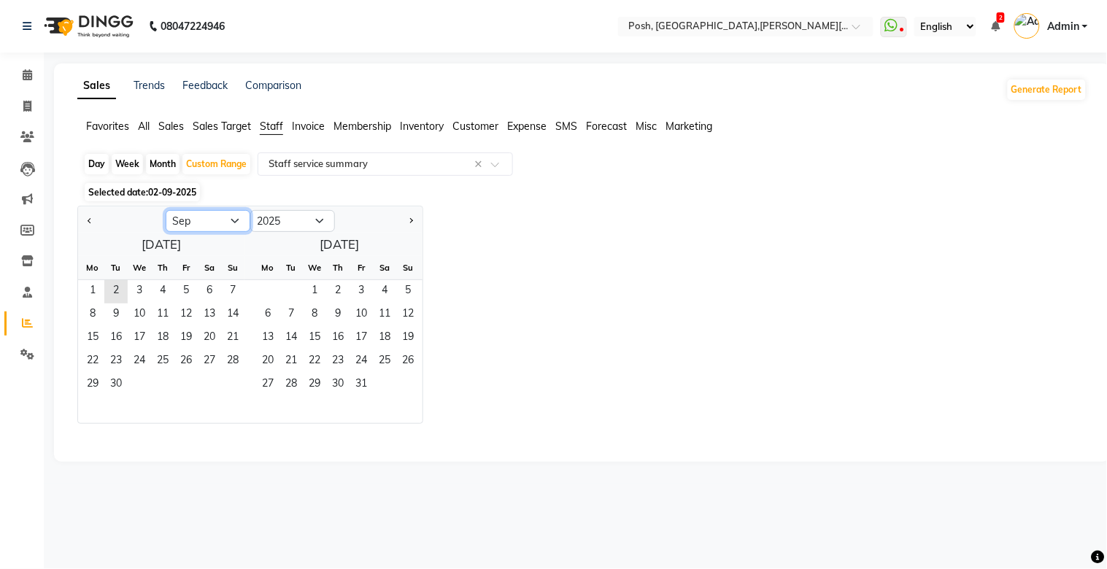
click at [234, 219] on select "Jan Feb Mar Apr May Jun [DATE] Aug Sep Oct Nov Dec" at bounding box center [208, 221] width 85 height 22
click at [166, 210] on select "Jan Feb Mar Apr May Jun [DATE] Aug Sep Oct Nov Dec" at bounding box center [208, 221] width 85 height 22
drag, startPoint x: 158, startPoint y: 165, endPoint x: 122, endPoint y: 193, distance: 46.3
click at [154, 165] on div "Month" at bounding box center [163, 164] width 34 height 20
select select "9"
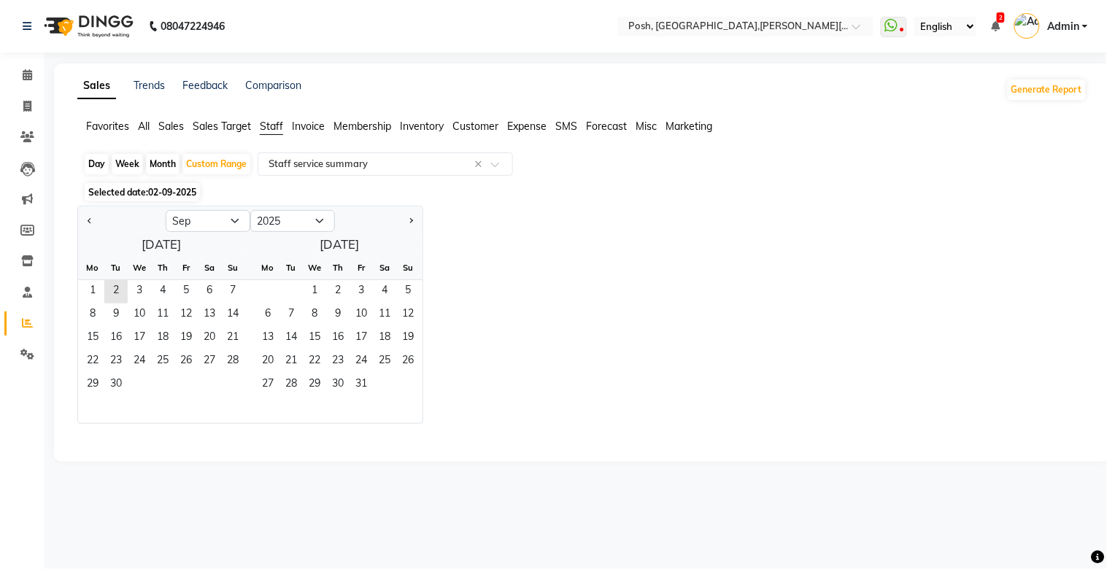
select select "2025"
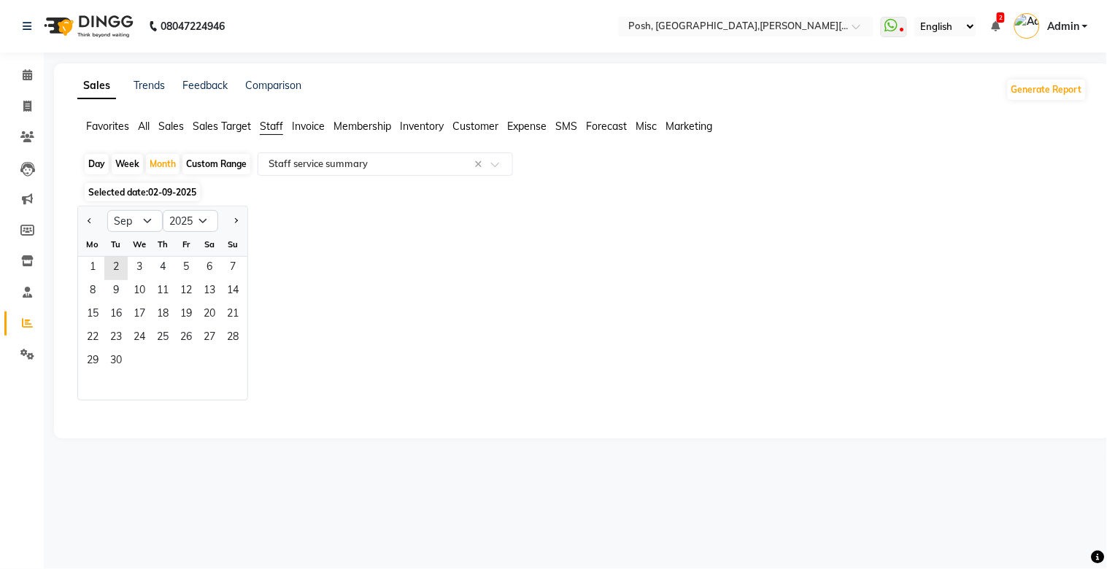
click at [163, 193] on span "02-09-2025" at bounding box center [172, 192] width 48 height 11
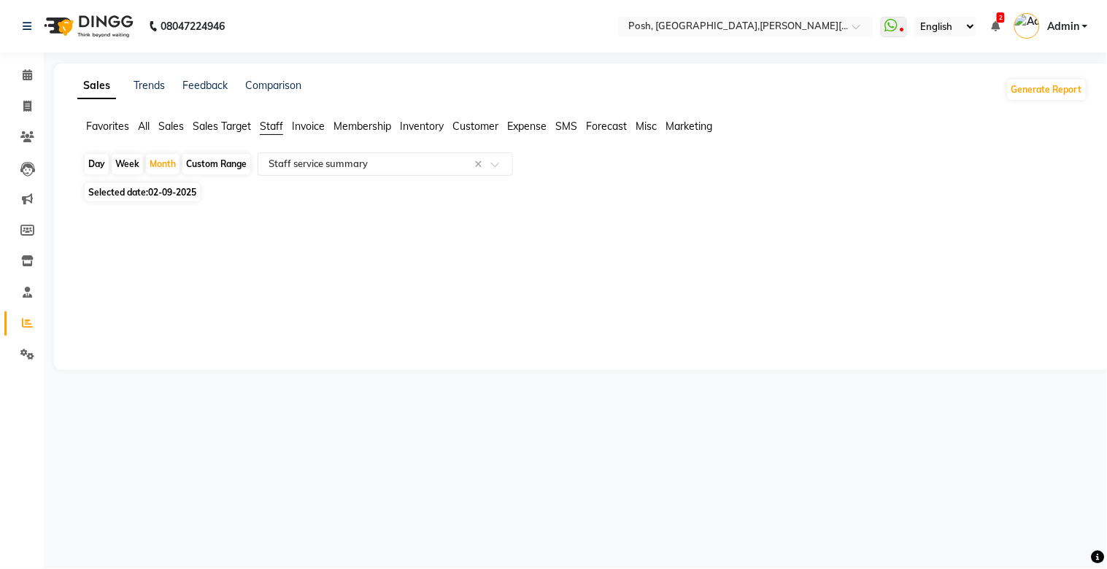
click at [103, 164] on div "Day" at bounding box center [97, 164] width 24 height 20
select select "9"
select select "2025"
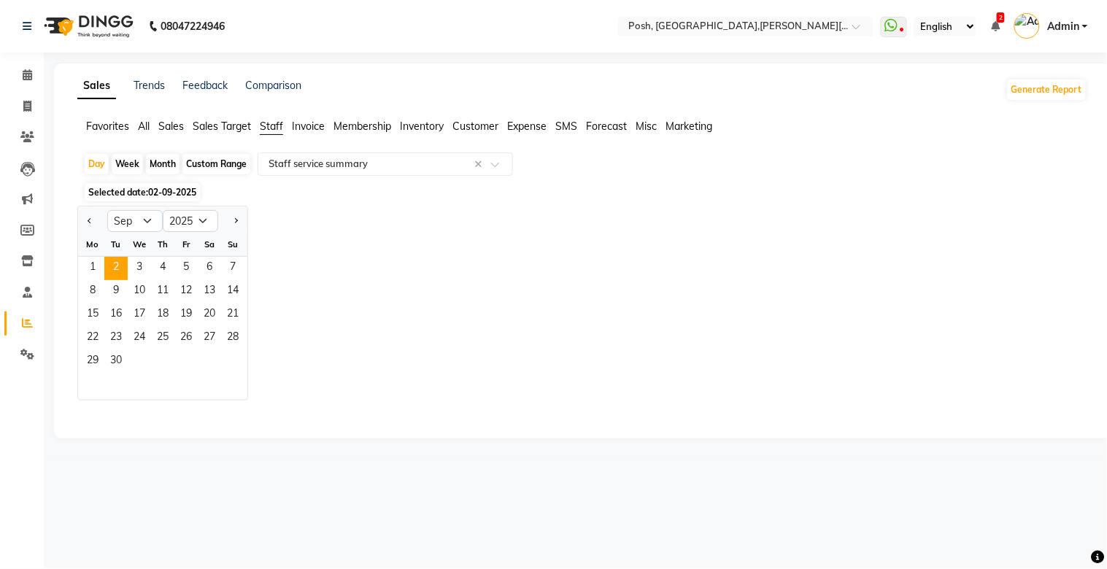
click at [268, 125] on span "Staff" at bounding box center [271, 126] width 23 height 13
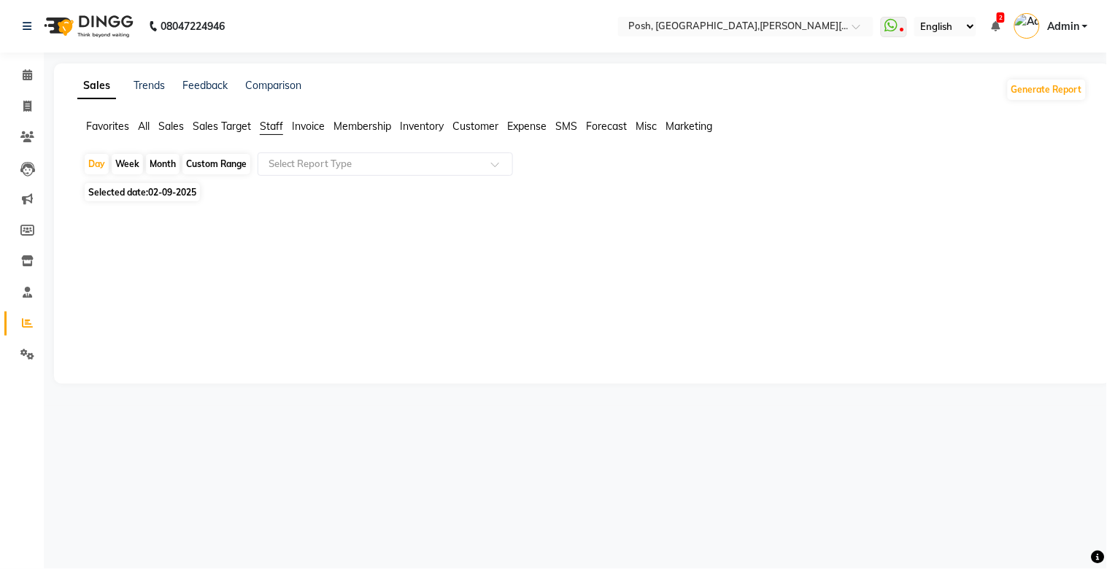
click at [209, 168] on div "Custom Range" at bounding box center [216, 164] width 68 height 20
select select "9"
select select "2025"
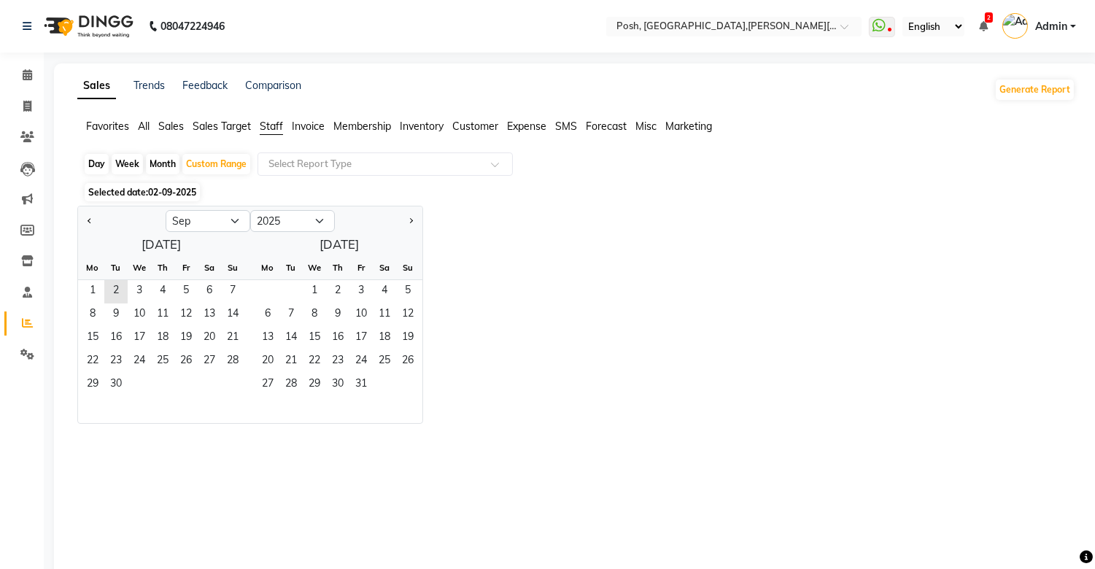
click at [162, 164] on div "Month" at bounding box center [163, 164] width 34 height 20
select select "9"
select select "2025"
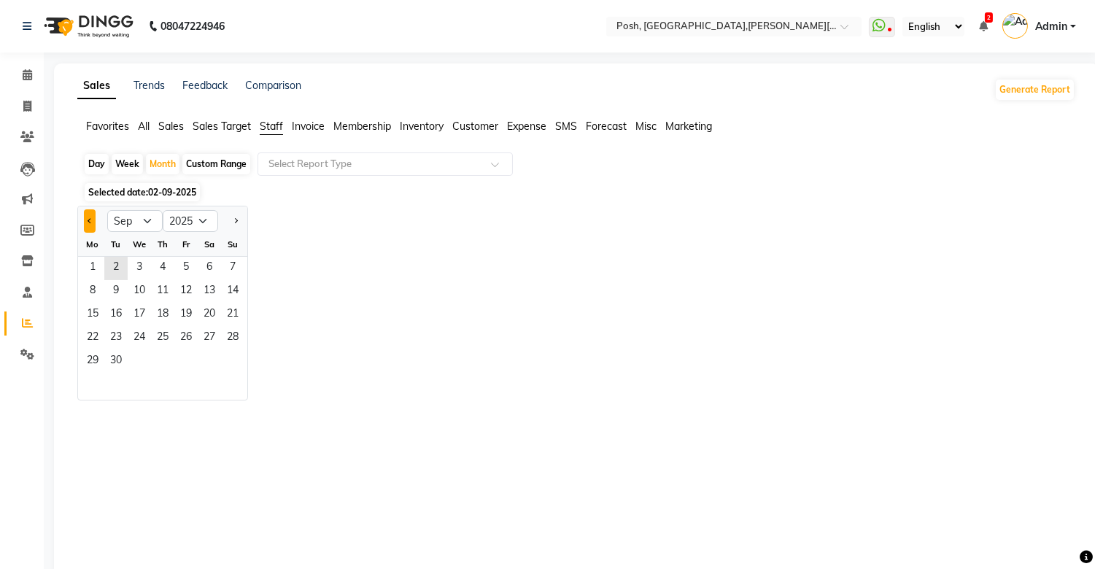
click at [90, 222] on span "Previous month" at bounding box center [90, 220] width 5 height 5
select select "8"
click at [210, 221] on select "2015 2016 2017 2018 2019 2020 2021 2022 2023 2024 2025 2026 2027 2028 2029 2030…" at bounding box center [190, 221] width 55 height 22
select select "2024"
click at [163, 210] on select "2015 2016 2017 2018 2019 2020 2021 2022 2023 2024 2025 2026 2027 2028 2029 2030…" at bounding box center [190, 221] width 55 height 22
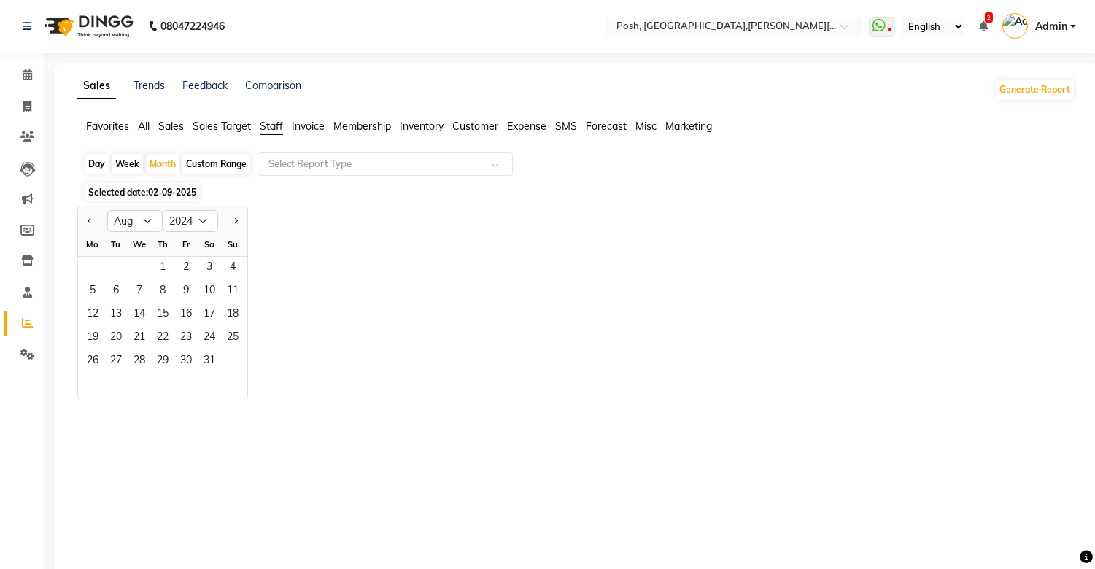
click at [227, 171] on div "Custom Range" at bounding box center [216, 164] width 68 height 20
select select "9"
select select "2025"
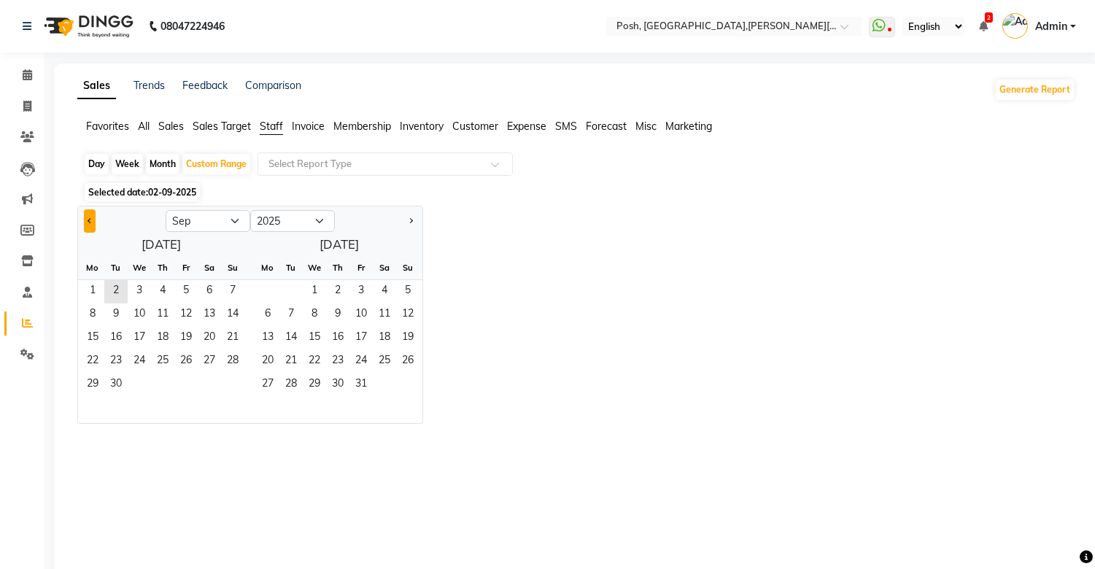
click at [90, 221] on span "Previous month" at bounding box center [90, 220] width 5 height 5
click at [88, 220] on span "Previous month" at bounding box center [90, 220] width 5 height 5
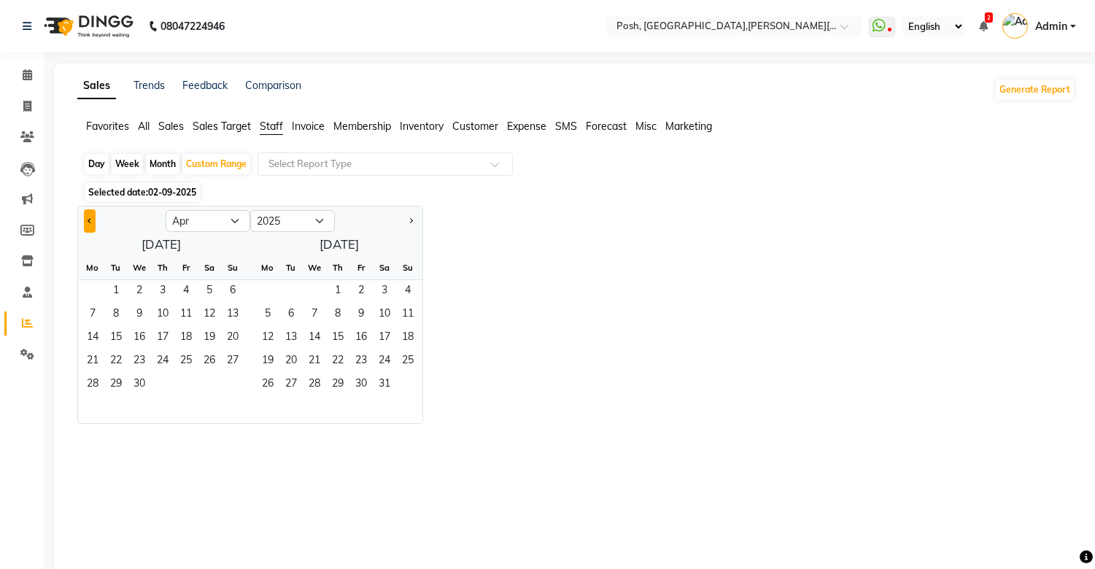
click at [88, 220] on span "Previous month" at bounding box center [90, 220] width 5 height 5
click at [235, 223] on select "Jan Feb Mar Apr May Jun [DATE] Aug Sep Oct Nov Dec" at bounding box center [208, 221] width 85 height 22
select select "8"
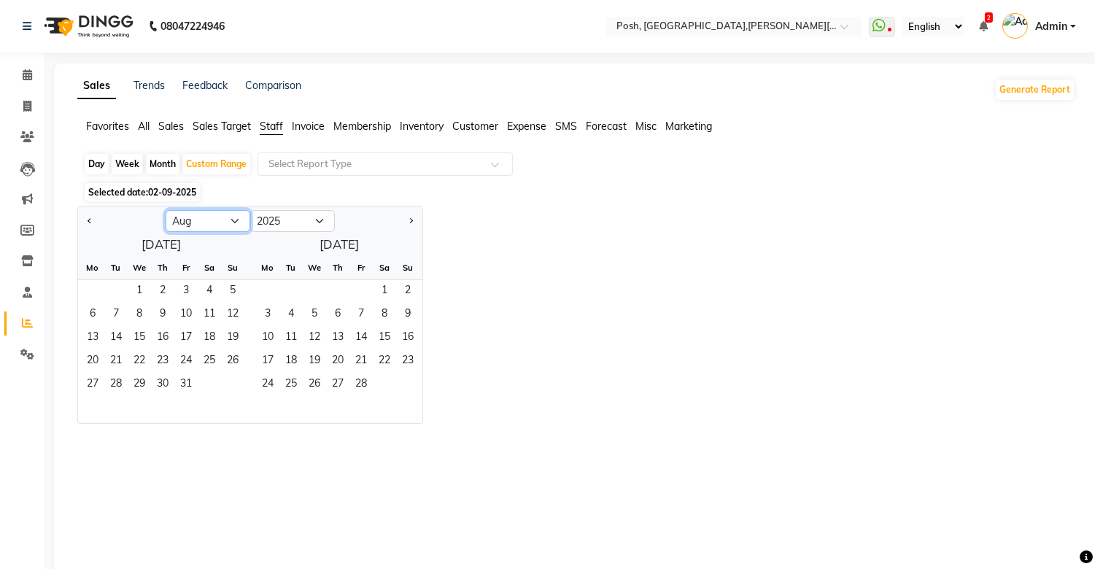
click at [166, 210] on select "Jan Feb Mar Apr May Jun [DATE] Aug Sep Oct Nov Dec" at bounding box center [208, 221] width 85 height 22
click at [308, 219] on select "2015 2016 2017 2018 2019 2020 2021 2022 2023 2024 2025 2026 2027 2028 2029 2030…" at bounding box center [292, 221] width 85 height 22
select select "2024"
click at [250, 210] on select "2015 2016 2017 2018 2019 2020 2021 2022 2023 2024 2025 2026 2027 2028 2029 2030…" at bounding box center [292, 221] width 85 height 22
click at [204, 220] on select "Jan Feb Mar Apr May Jun [DATE] Aug Sep Oct Nov Dec" at bounding box center [208, 221] width 85 height 22
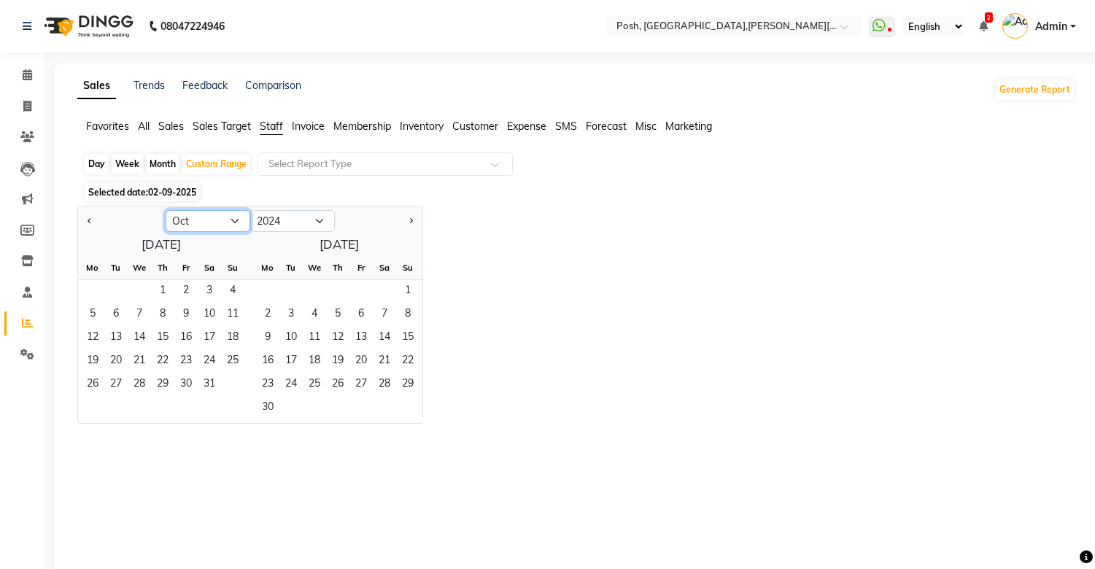
click at [166, 210] on select "Jan Feb Mar Apr May Jun [DATE] Aug Sep Oct Nov Dec" at bounding box center [208, 221] width 85 height 22
click at [322, 226] on select "2014 2015 2016 2017 2018 2019 2020 2021 2022 2023 2024 2025 2026 2027 2028 2029…" at bounding box center [292, 221] width 85 height 22
click at [474, 462] on div at bounding box center [573, 505] width 981 height 105
click at [234, 223] on select "Jan Feb Mar Apr May Jun [DATE] Aug Sep Oct Nov Dec" at bounding box center [208, 221] width 85 height 22
select select "9"
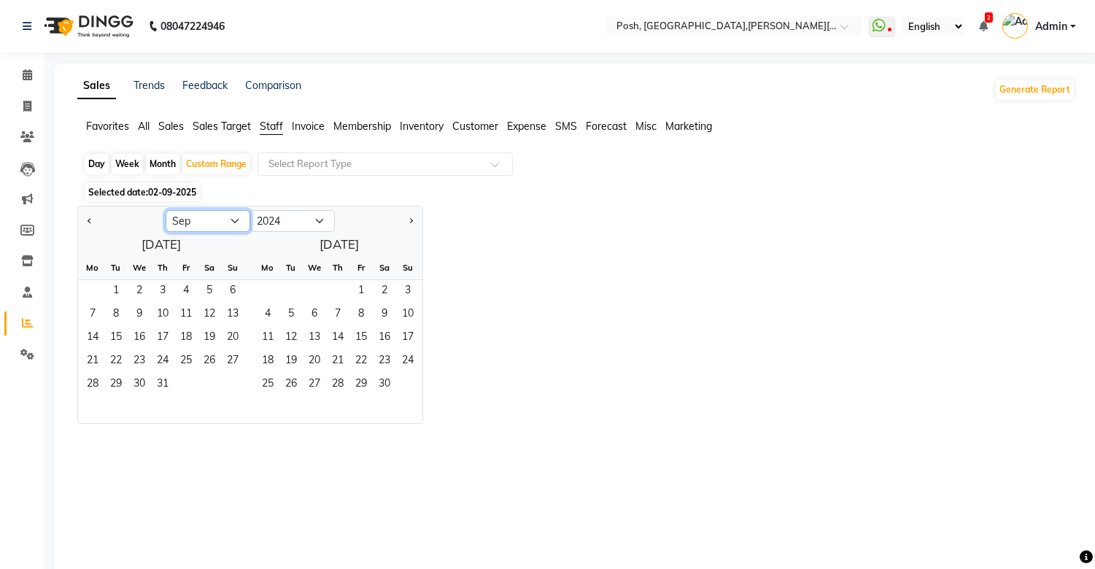
click at [166, 210] on select "Jan Feb Mar Apr May Jun [DATE] Aug Sep Oct Nov Dec" at bounding box center [208, 221] width 85 height 22
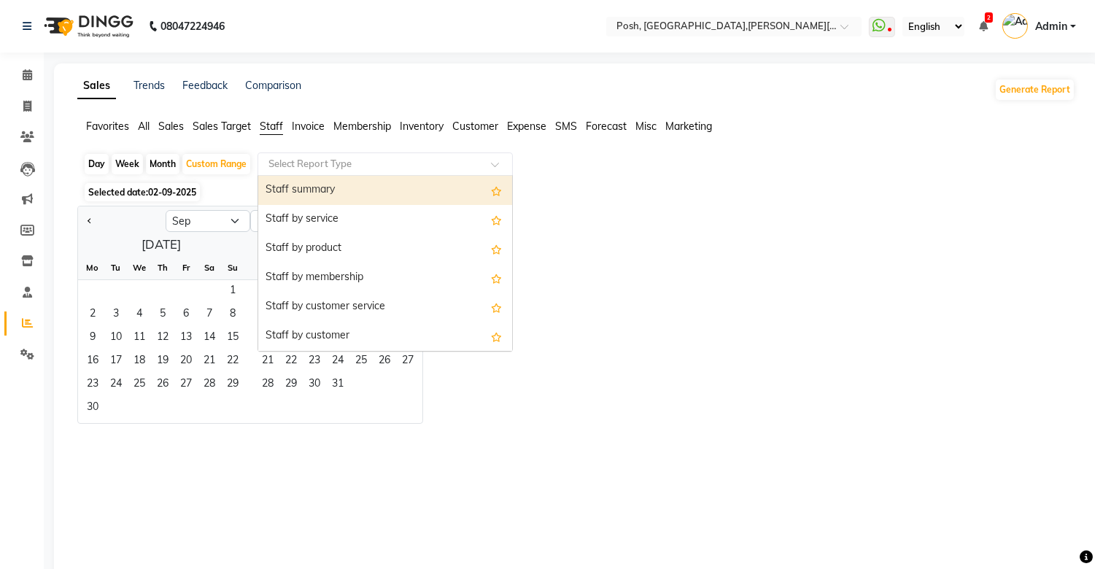
click at [501, 163] on span at bounding box center [500, 168] width 18 height 15
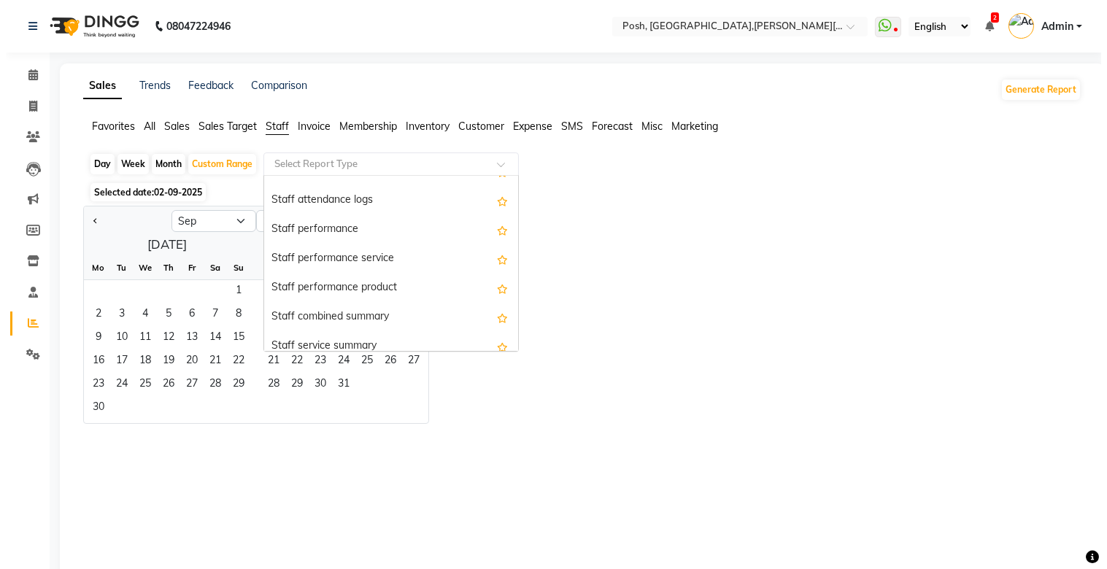
scroll to position [227, 0]
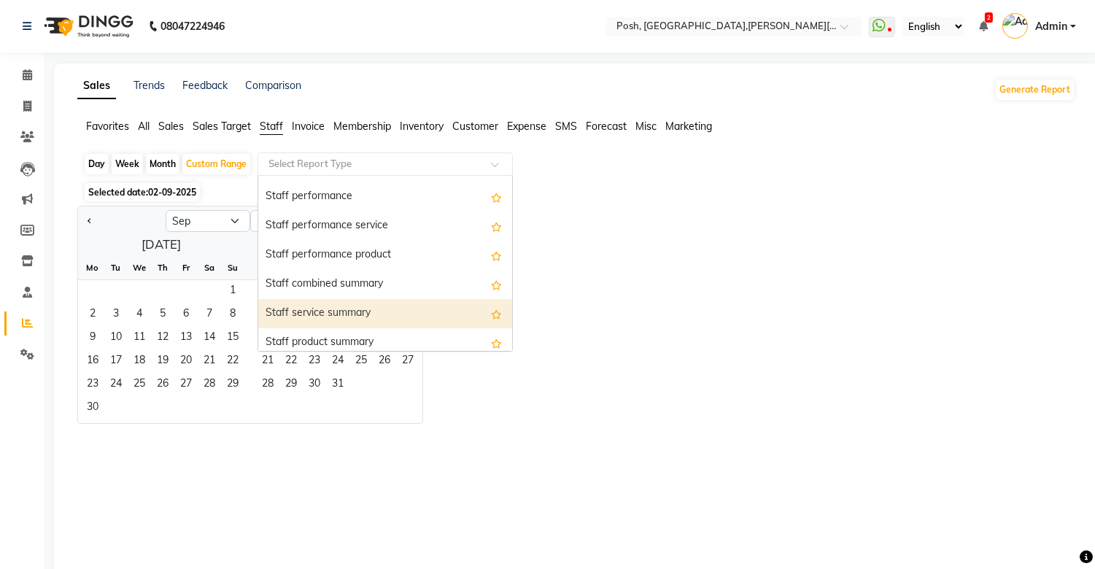
click at [379, 320] on div "Staff service summary" at bounding box center [385, 313] width 254 height 29
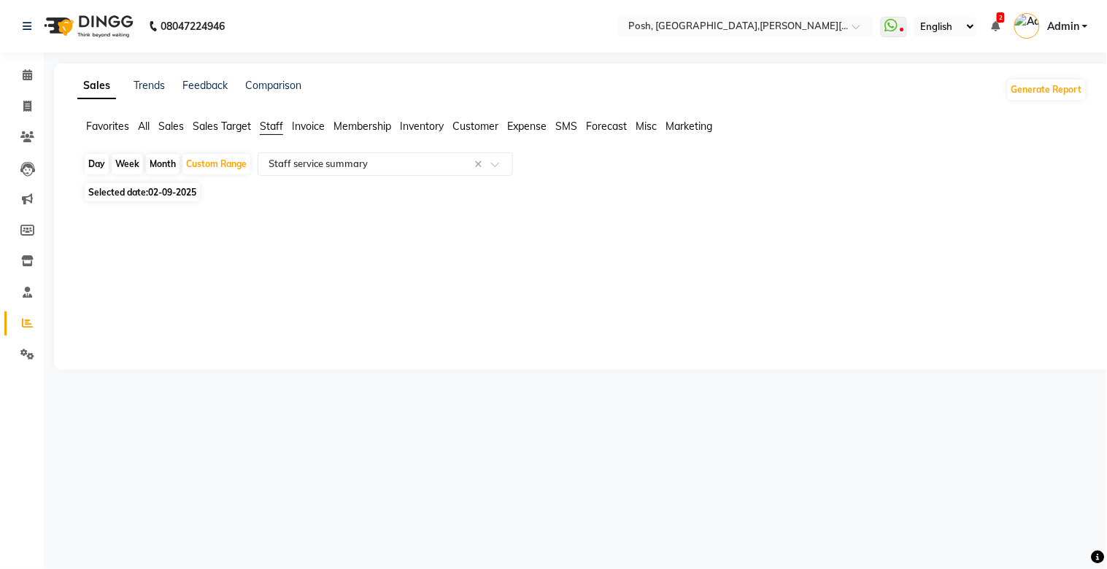
click at [161, 164] on div "Month" at bounding box center [163, 164] width 34 height 20
select select "9"
select select "2025"
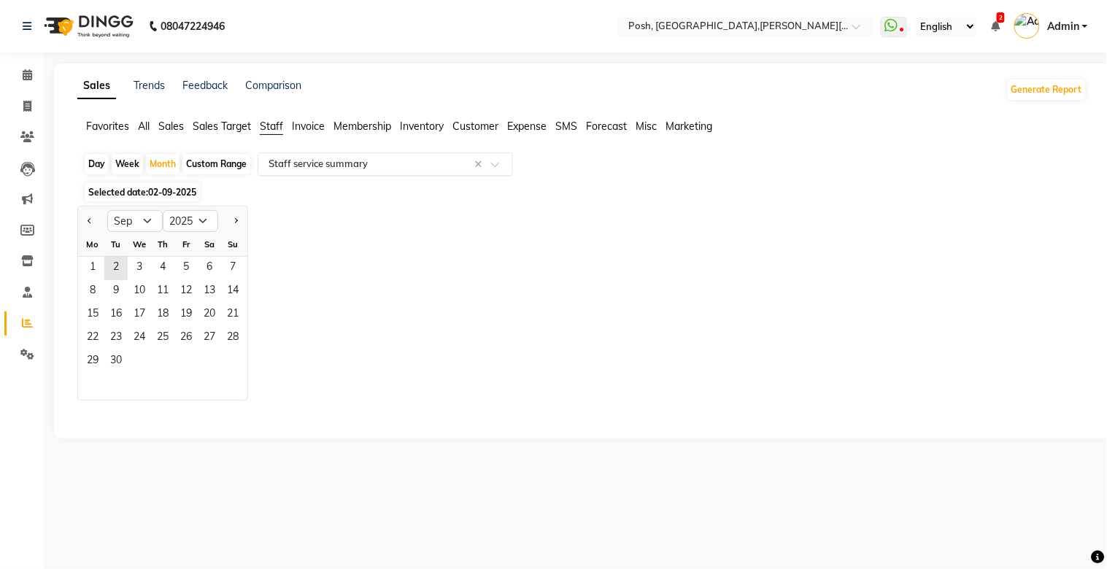
click at [491, 164] on span at bounding box center [500, 168] width 18 height 15
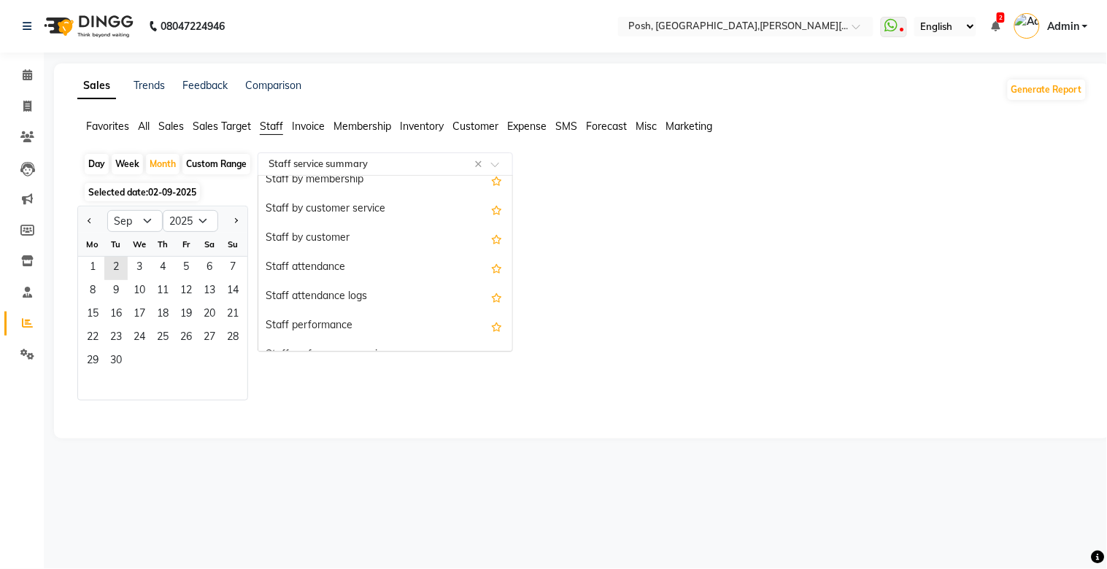
scroll to position [88, 0]
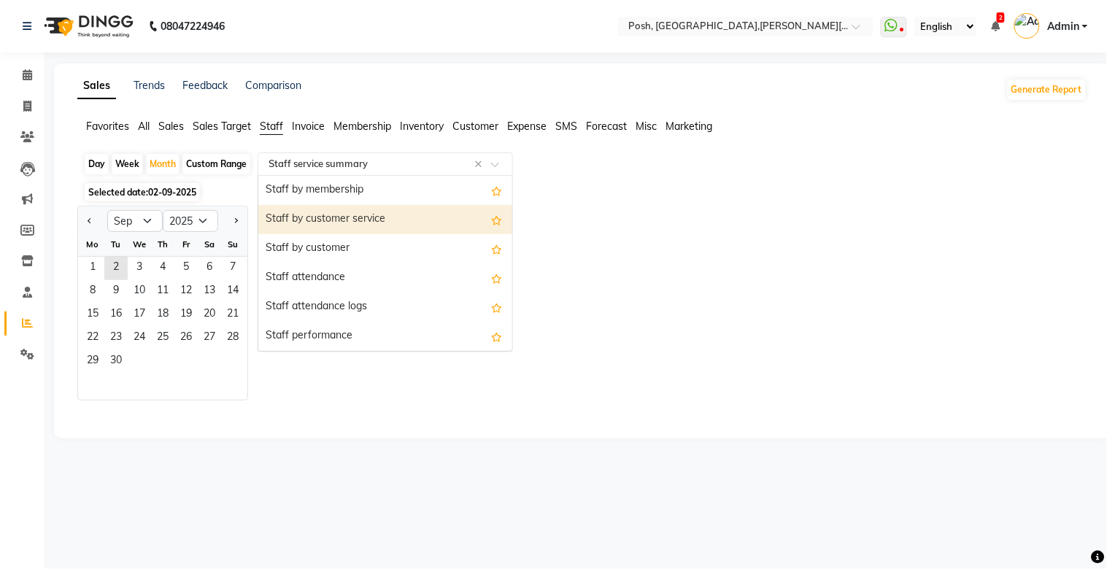
drag, startPoint x: 390, startPoint y: 223, endPoint x: 392, endPoint y: 242, distance: 19.1
click at [388, 223] on div "Staff by customer service" at bounding box center [385, 219] width 254 height 29
